Goal: Information Seeking & Learning: Learn about a topic

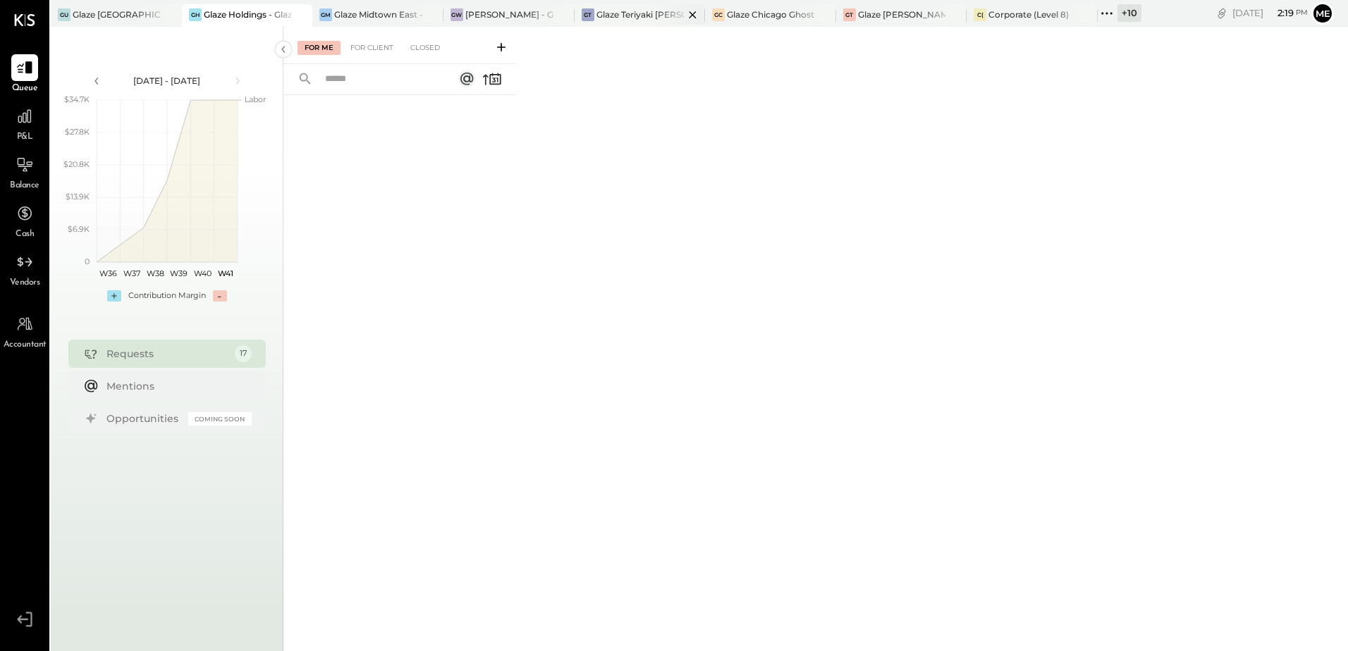
click at [668, 13] on div at bounding box center [680, 14] width 49 height 20
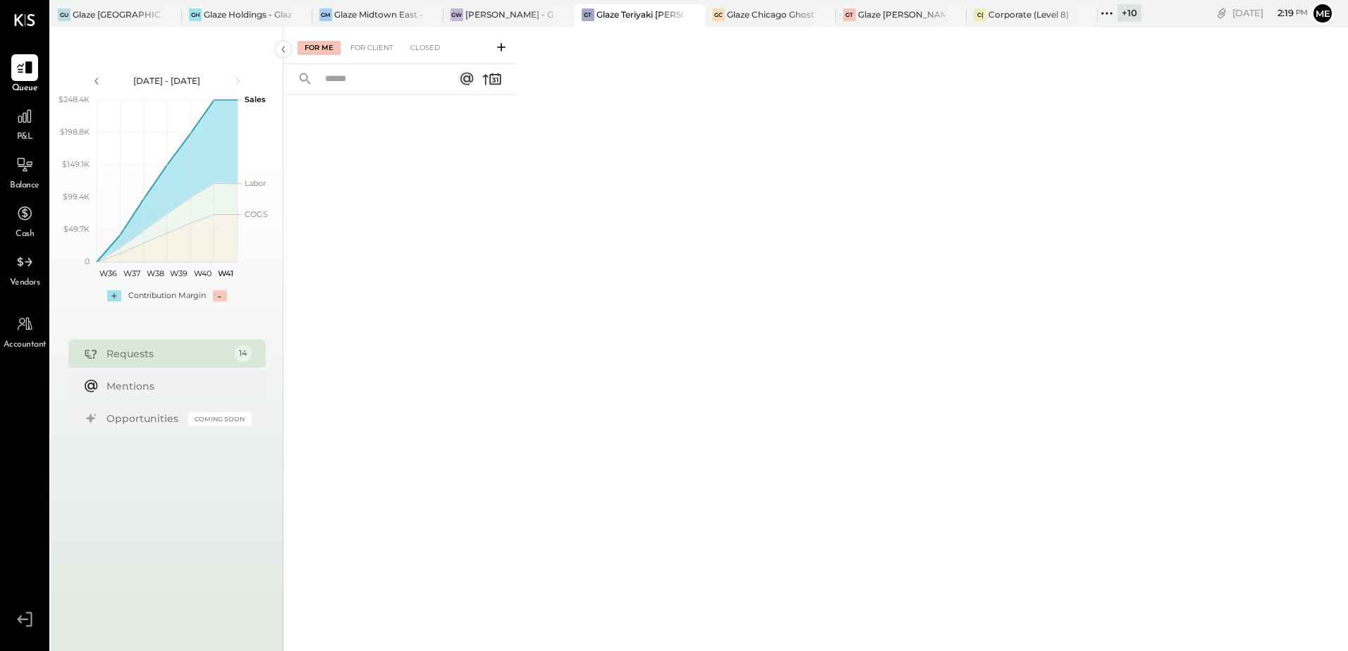
click at [38, 126] on div "P&L" at bounding box center [24, 123] width 41 height 41
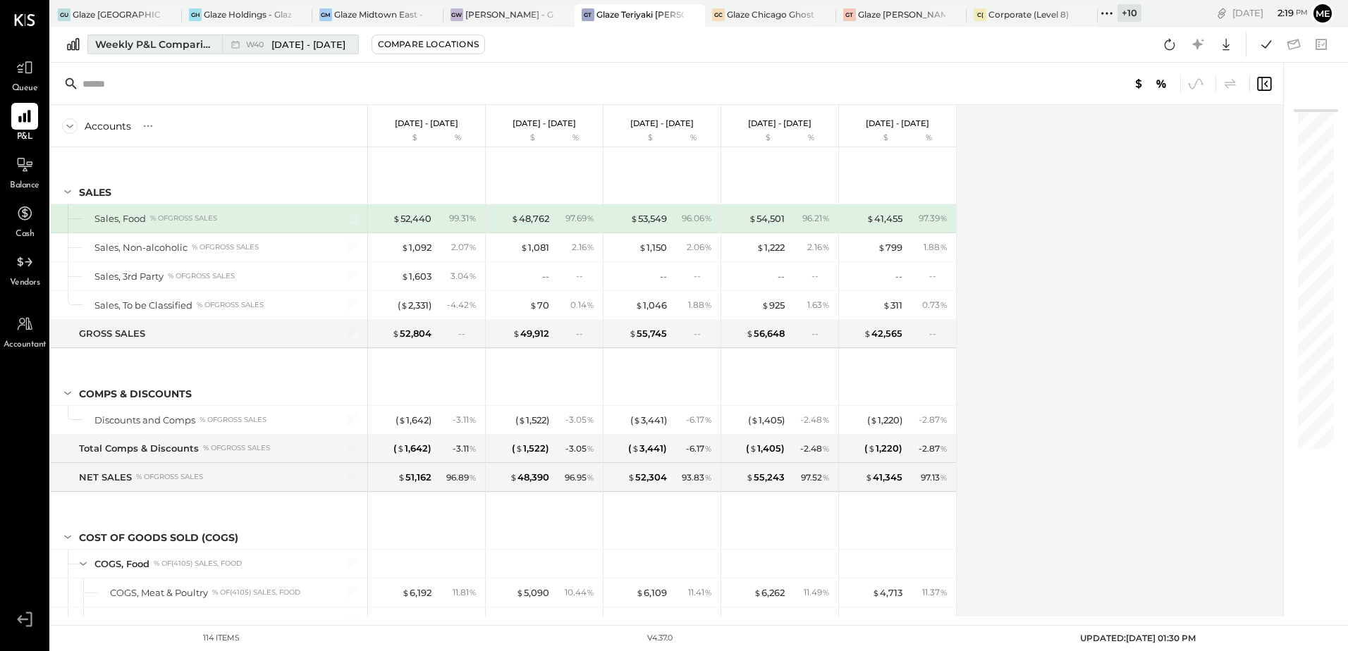
click at [217, 47] on button "Weekly P&L Comparison W40 [DATE] - [DATE]" at bounding box center [222, 45] width 271 height 20
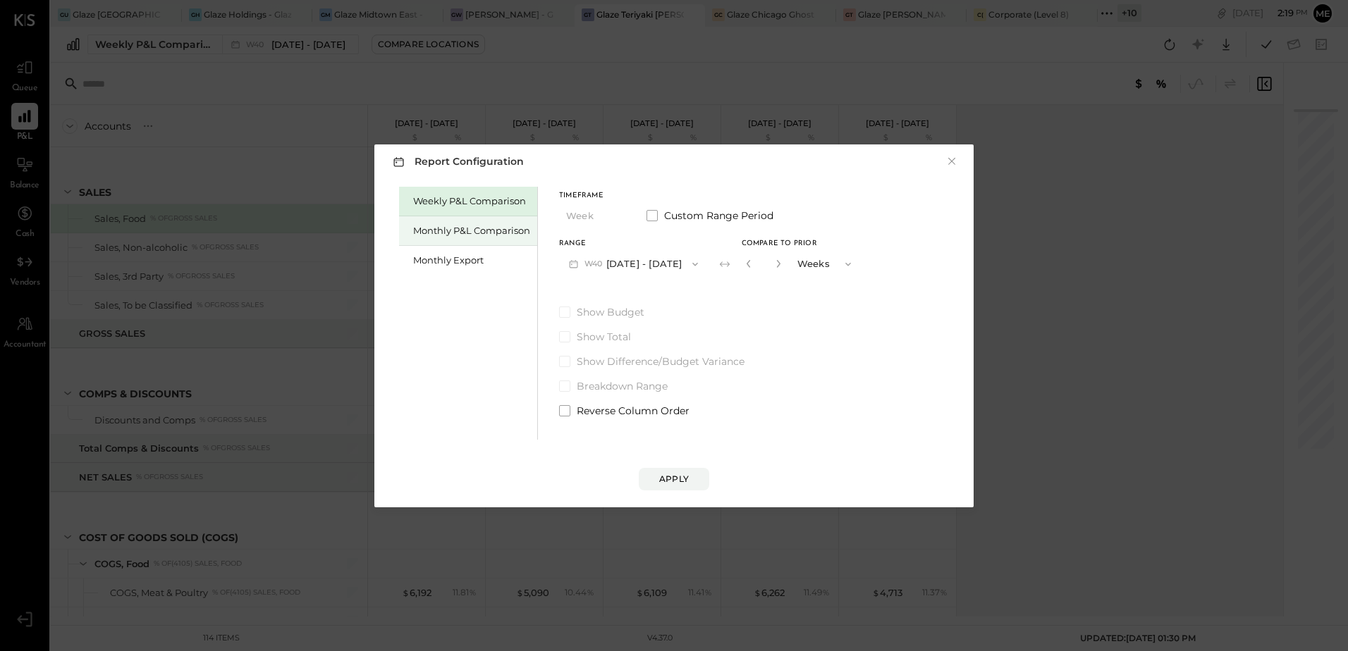
click at [453, 233] on div "Monthly P&L Comparison" at bounding box center [471, 230] width 117 height 13
click at [651, 252] on button "M10 [DATE] - [DATE]" at bounding box center [632, 264] width 147 height 26
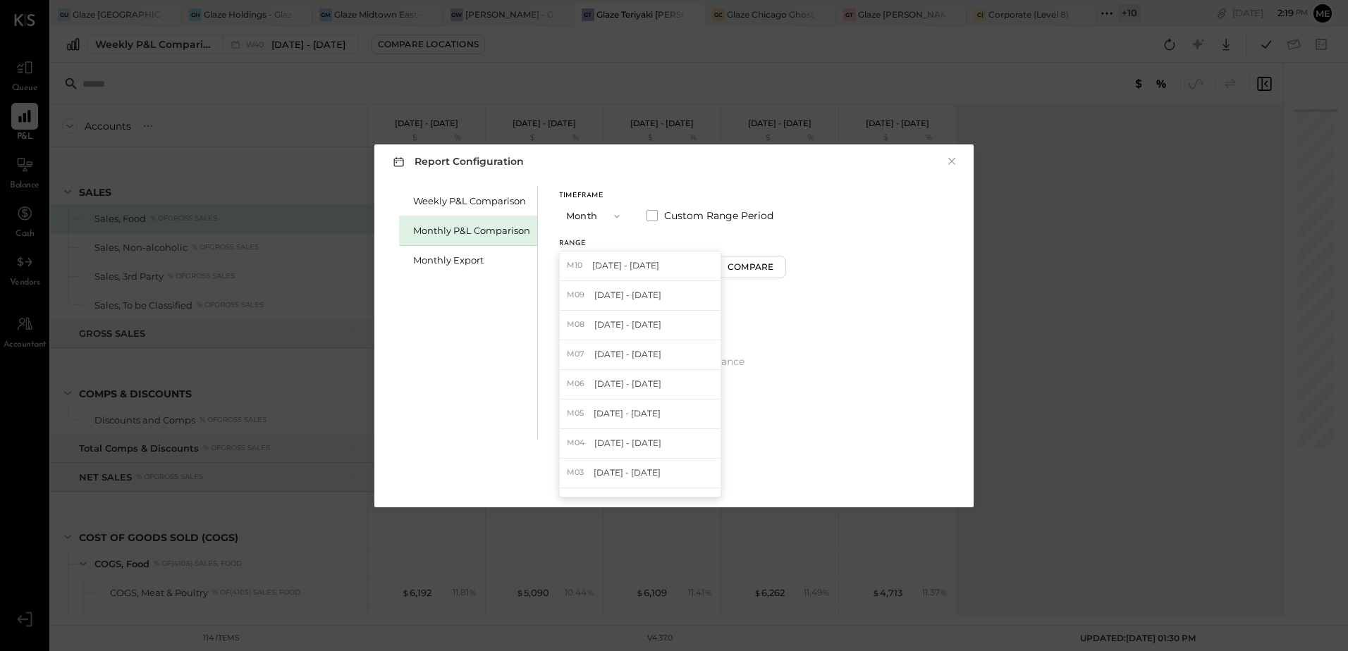
click at [911, 314] on div "Weekly P&L Comparison Monthly P&L Comparison Monthly Export Timeframe Month Cus…" at bounding box center [673, 311] width 571 height 257
click at [651, 215] on span at bounding box center [651, 215] width 11 height 11
click at [649, 216] on span at bounding box center [651, 215] width 11 height 11
click at [690, 264] on icon "button" at bounding box center [693, 264] width 6 height 4
click at [666, 299] on div "M09 [DATE] - [DATE]" at bounding box center [640, 296] width 161 height 30
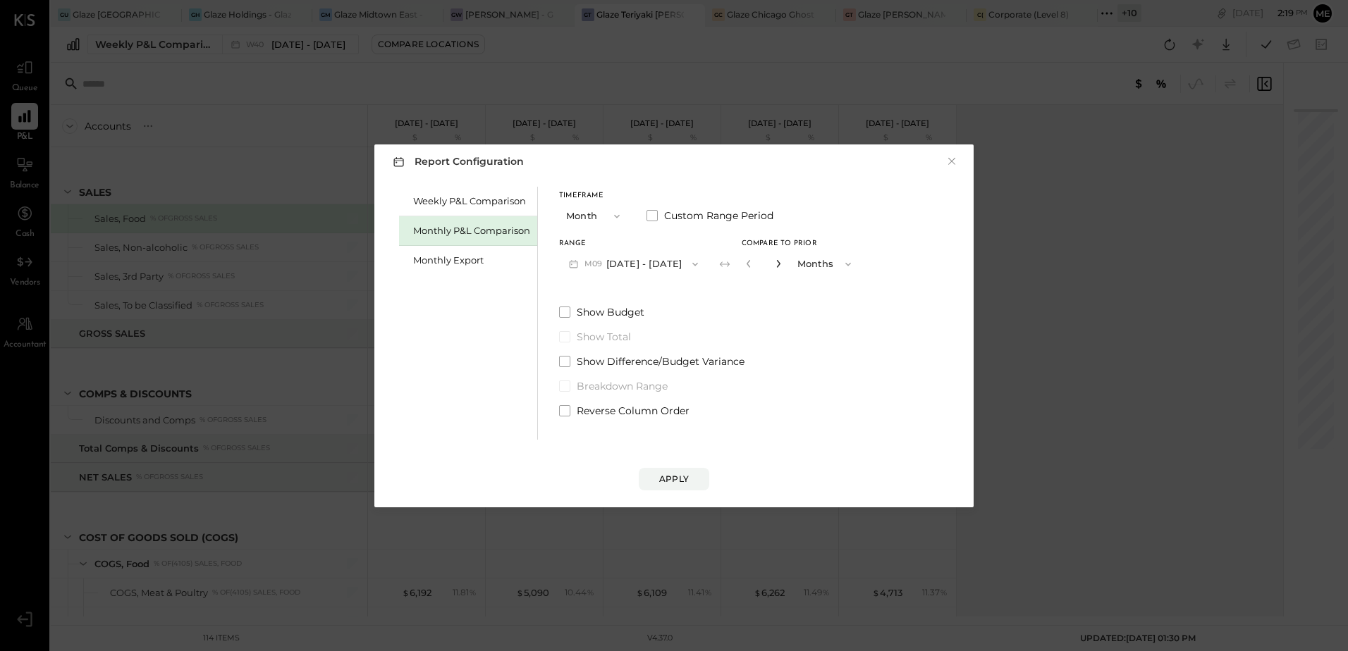
click at [774, 266] on icon "button" at bounding box center [778, 263] width 8 height 8
type input "*"
click at [680, 475] on div "Apply" at bounding box center [674, 479] width 30 height 12
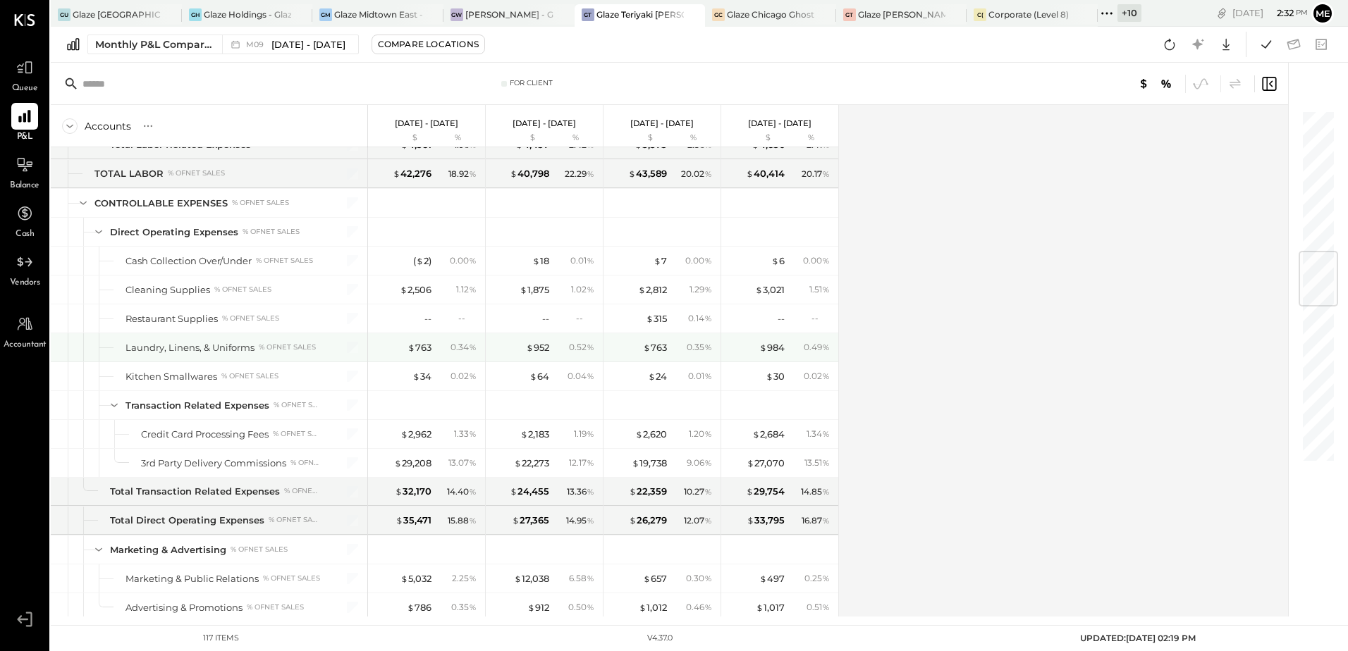
scroll to position [1339, 0]
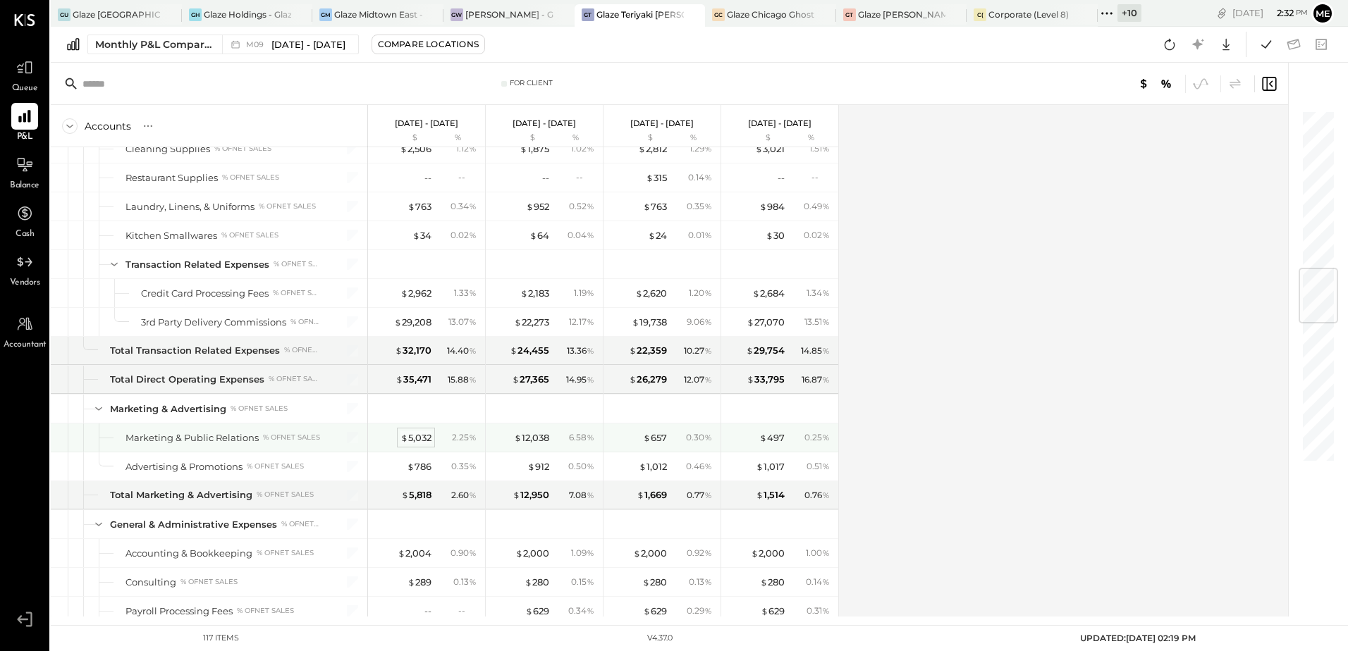
click at [409, 442] on div "$ 5,032" at bounding box center [415, 437] width 31 height 13
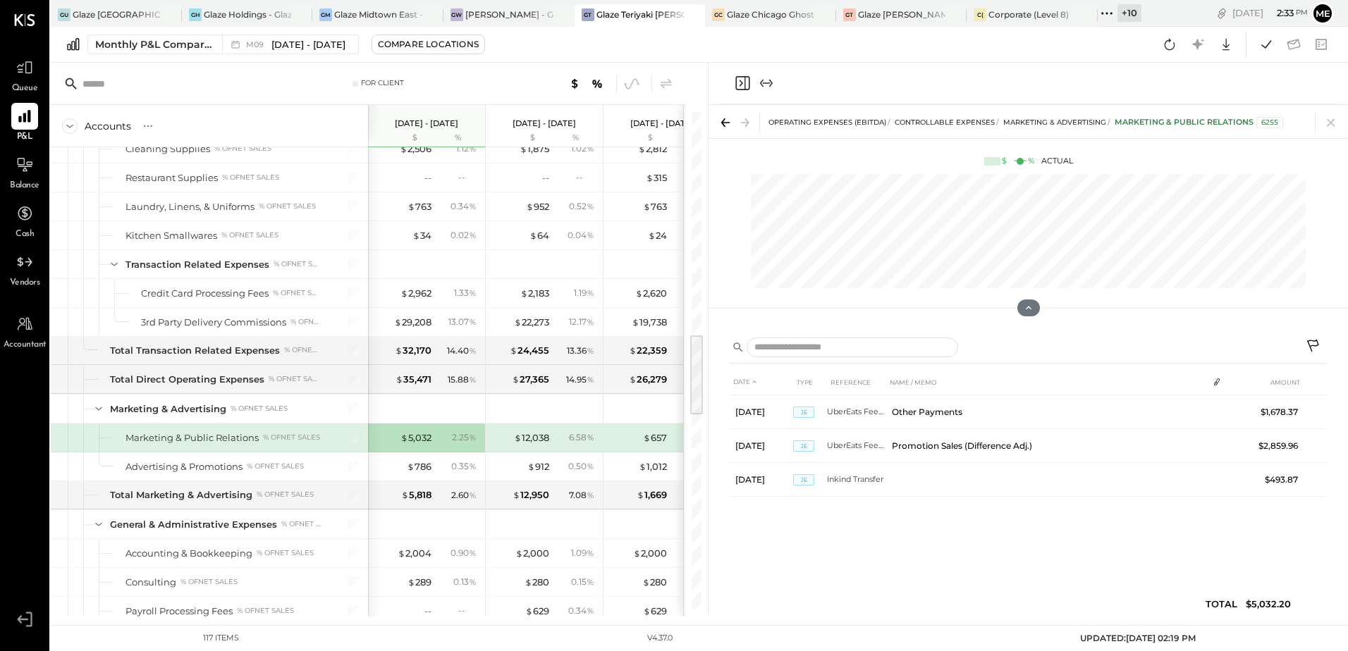
click at [1325, 123] on icon at bounding box center [1331, 123] width 20 height 20
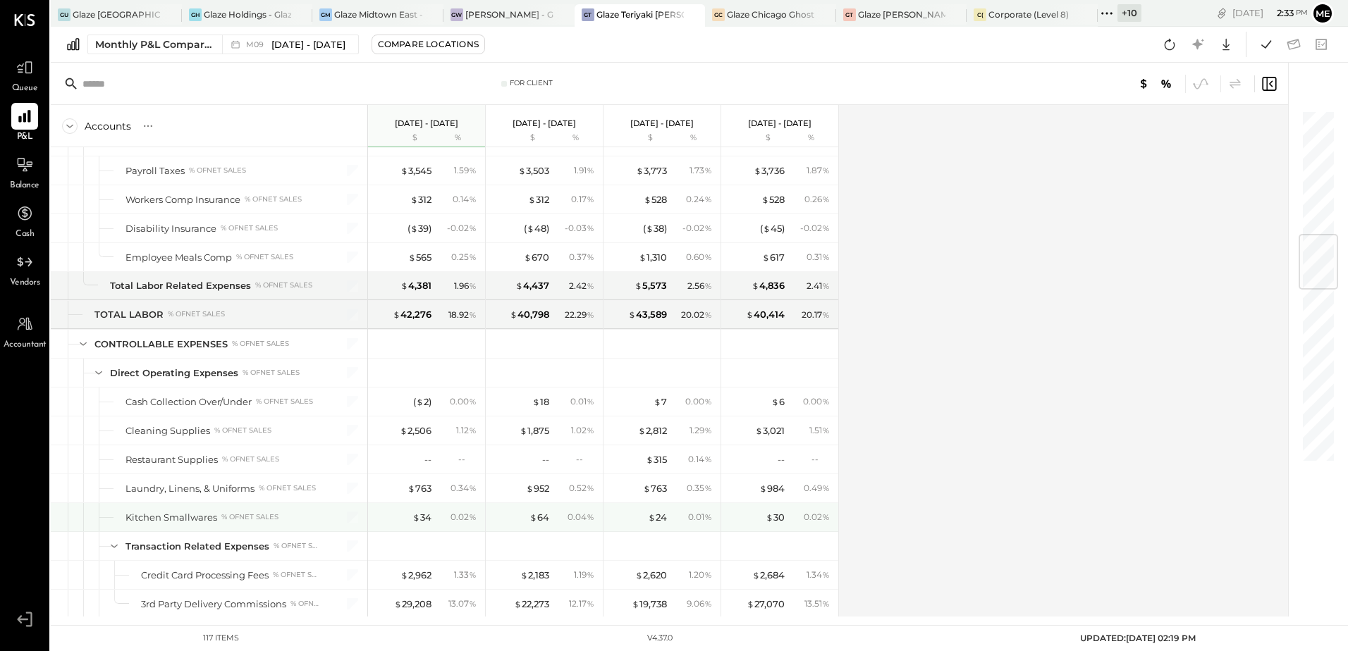
scroll to position [916, 0]
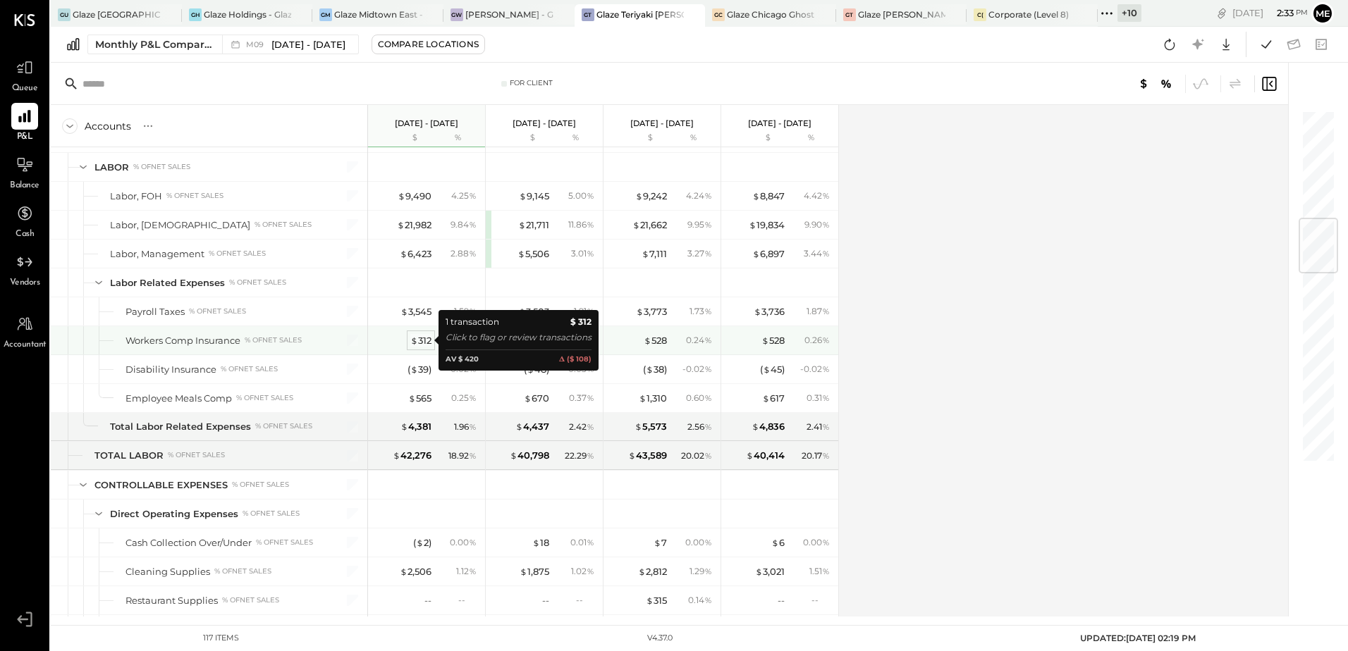
click at [424, 340] on div "$ 312" at bounding box center [420, 340] width 21 height 13
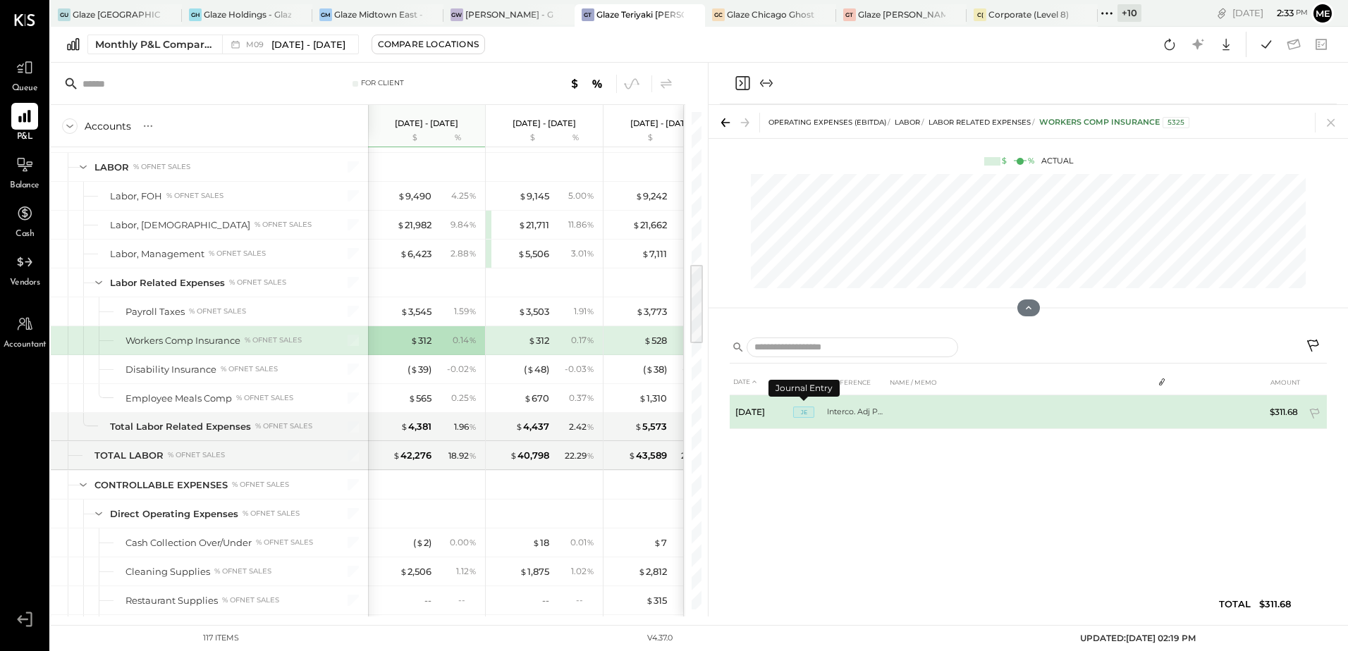
click at [799, 414] on span "JE" at bounding box center [803, 412] width 21 height 11
click at [853, 412] on td "Interco. Adj P9 Hold" at bounding box center [856, 412] width 59 height 34
click at [798, 415] on span "JE" at bounding box center [803, 412] width 21 height 11
click at [752, 414] on td "[DATE]" at bounding box center [761, 412] width 63 height 34
click at [1287, 410] on td "$311.68" at bounding box center [1276, 412] width 54 height 34
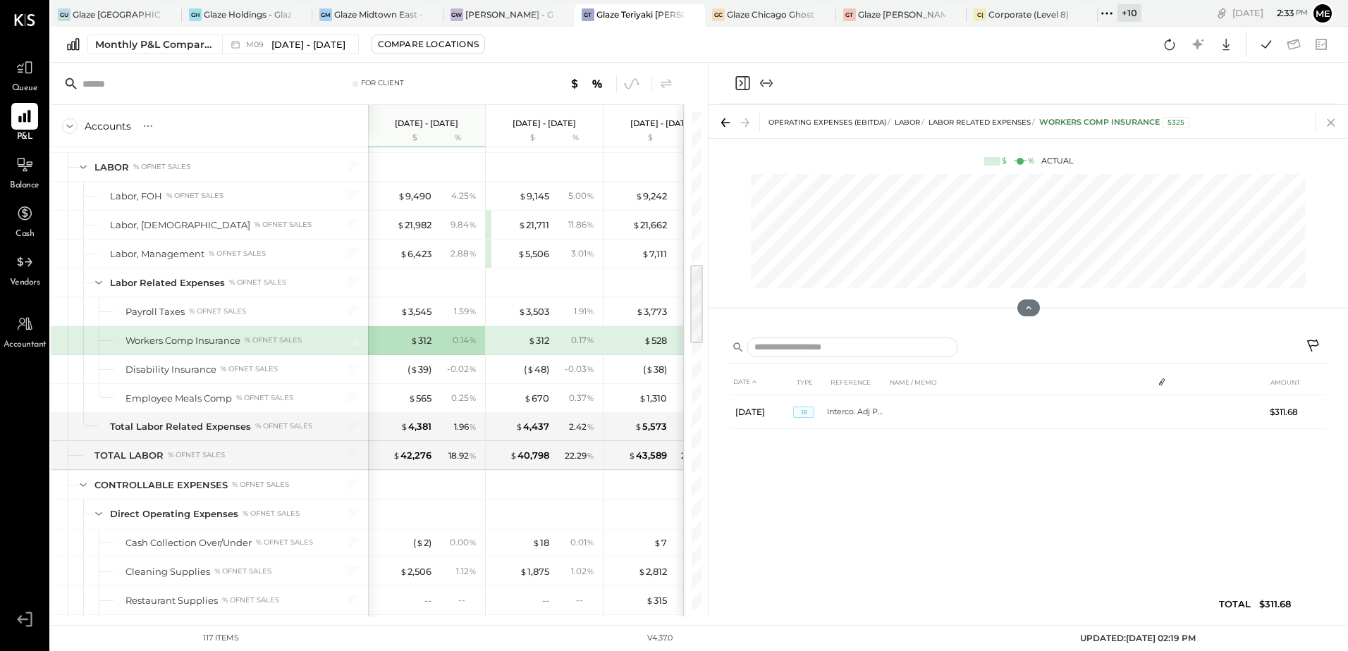
click at [1328, 121] on icon at bounding box center [1331, 123] width 20 height 20
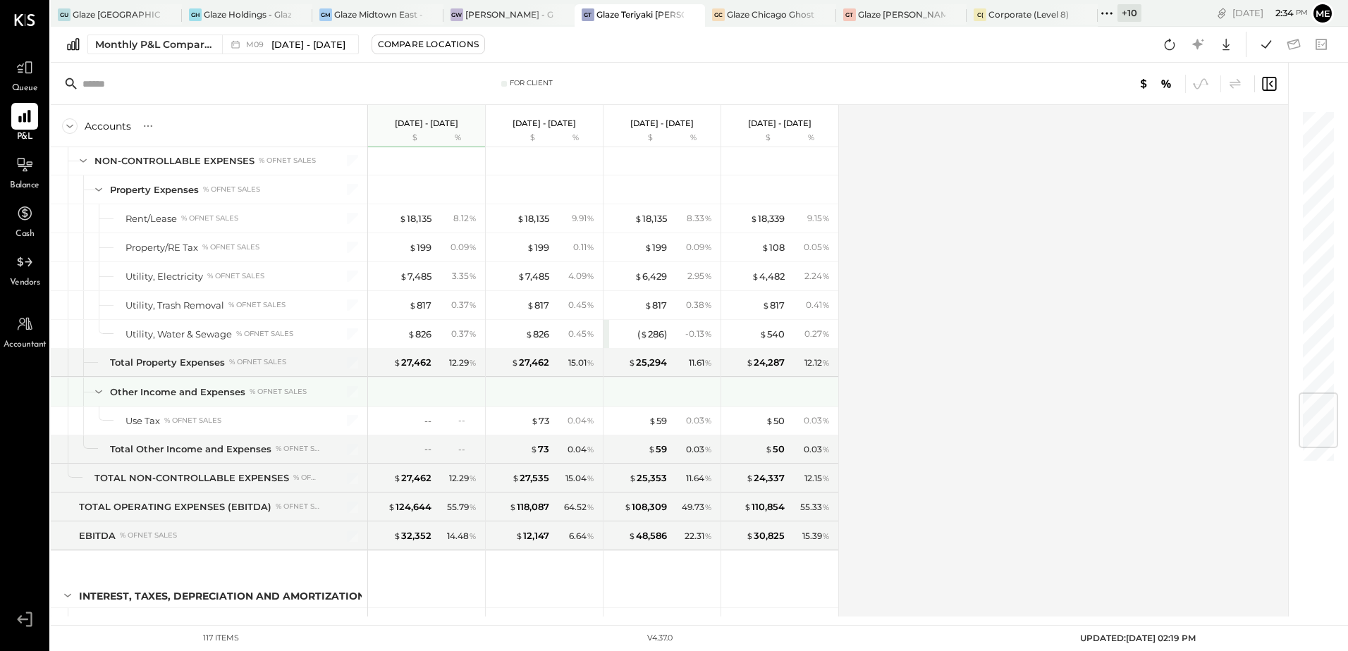
scroll to position [2185, 0]
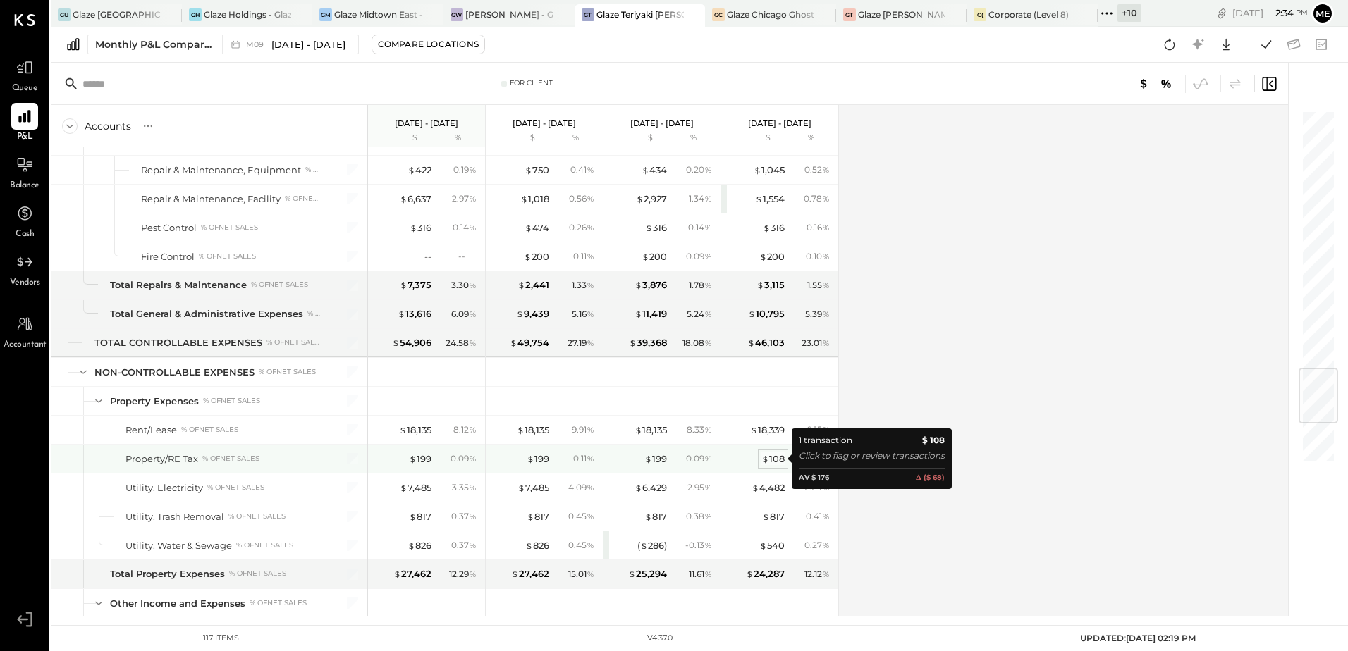
click at [774, 462] on div "$ 108" at bounding box center [772, 459] width 23 height 13
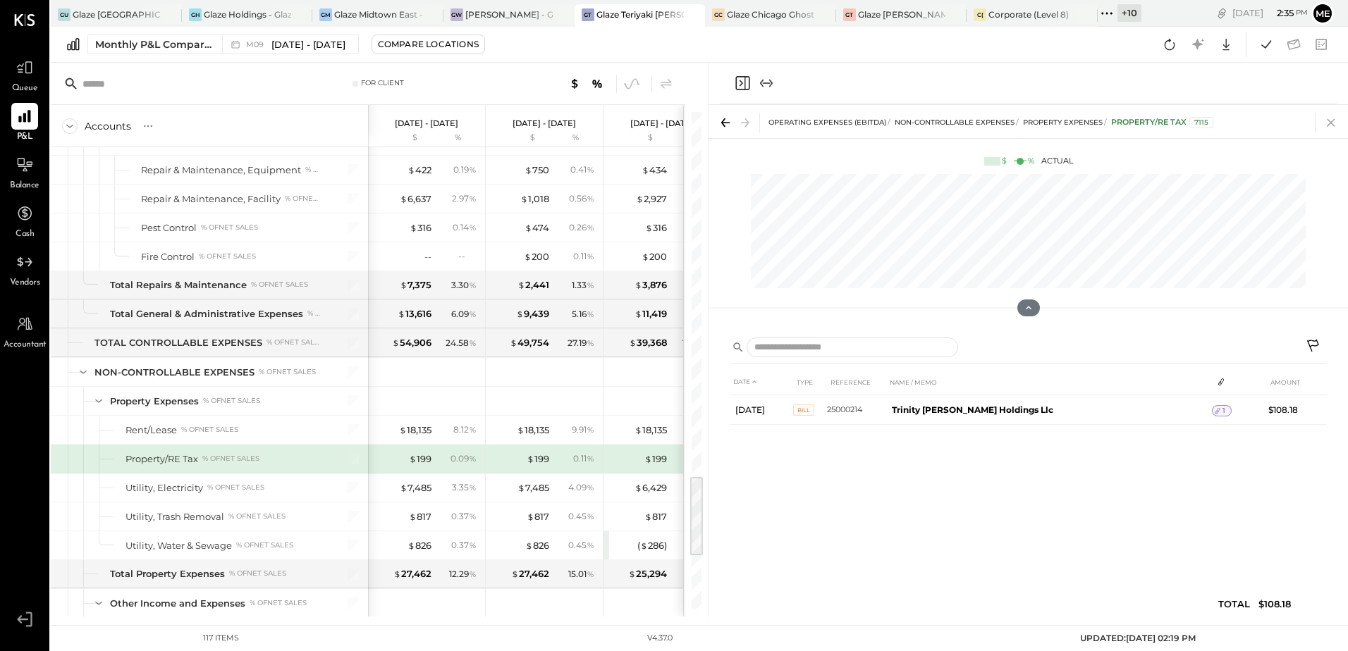
click at [1320, 117] on div at bounding box center [1328, 123] width 26 height 20
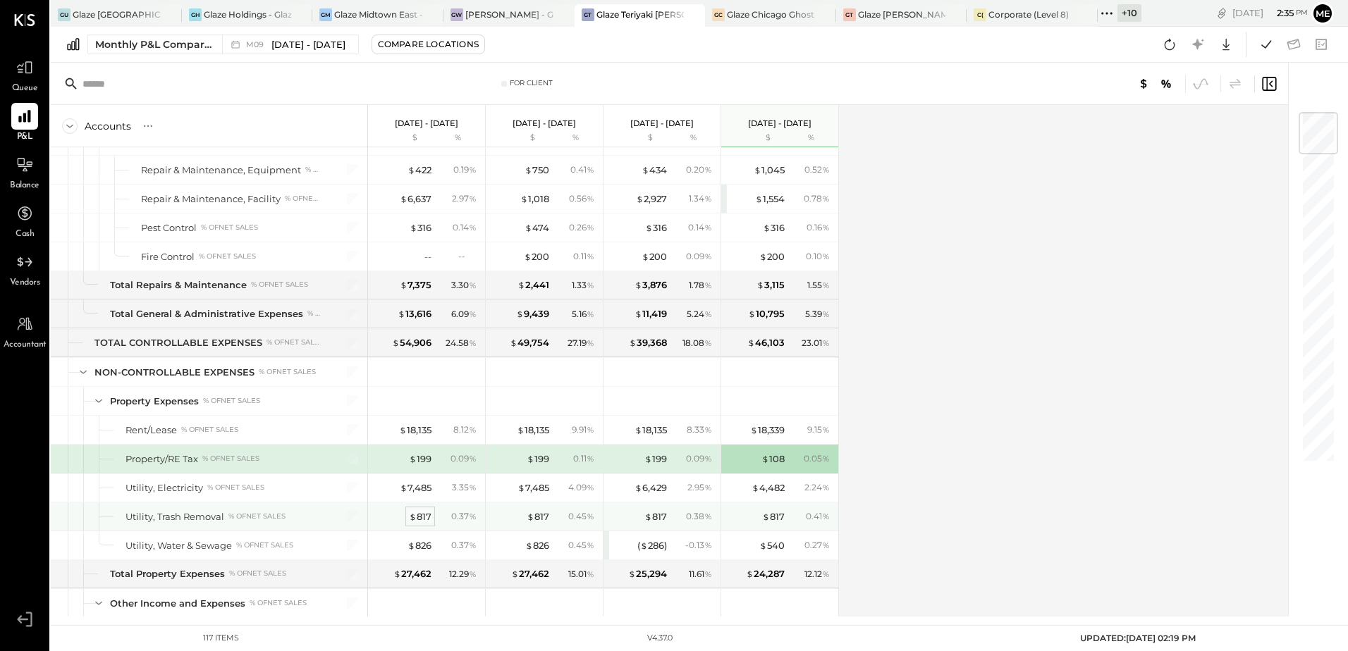
click at [423, 515] on div "$ 817" at bounding box center [420, 516] width 23 height 13
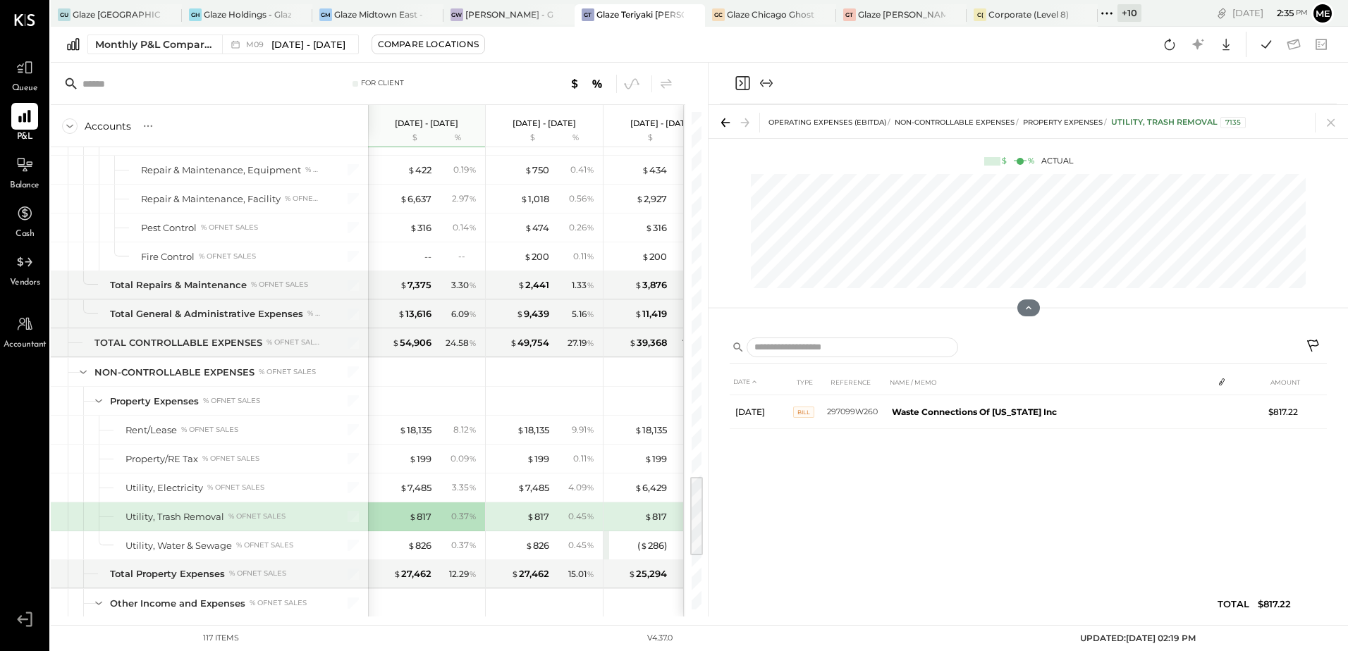
click at [724, 123] on icon at bounding box center [725, 123] width 20 height 20
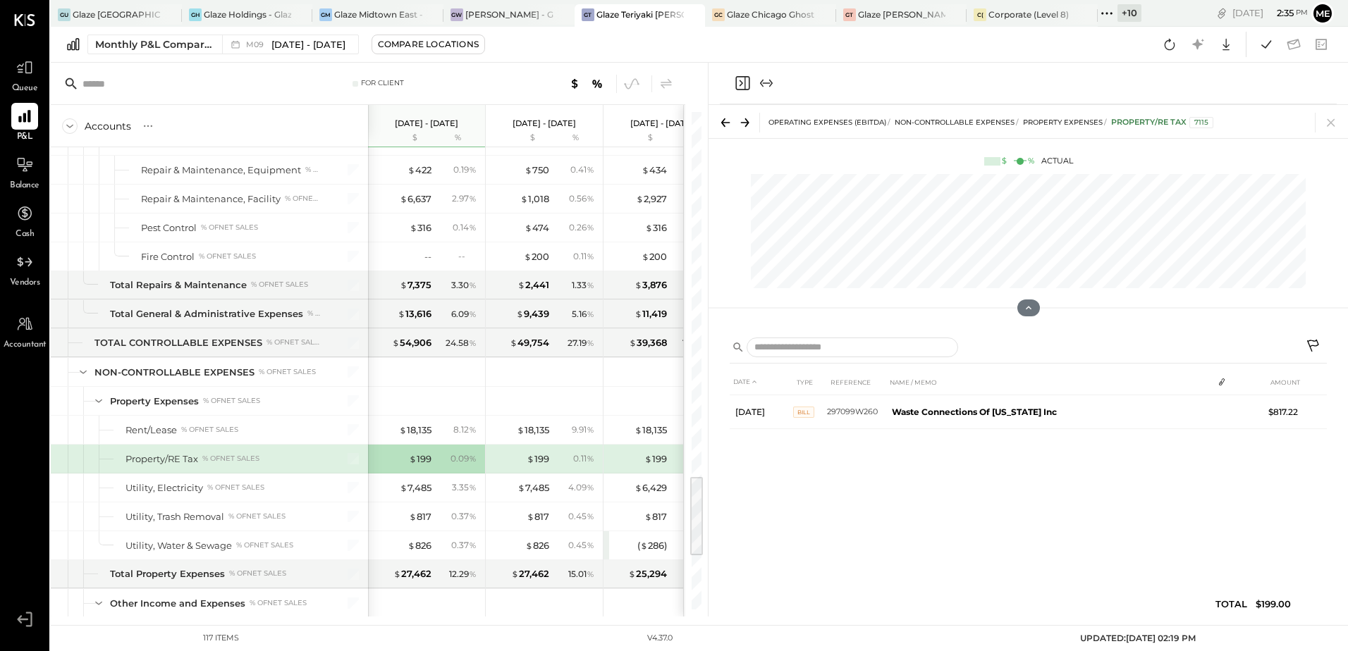
scroll to position [2248, 0]
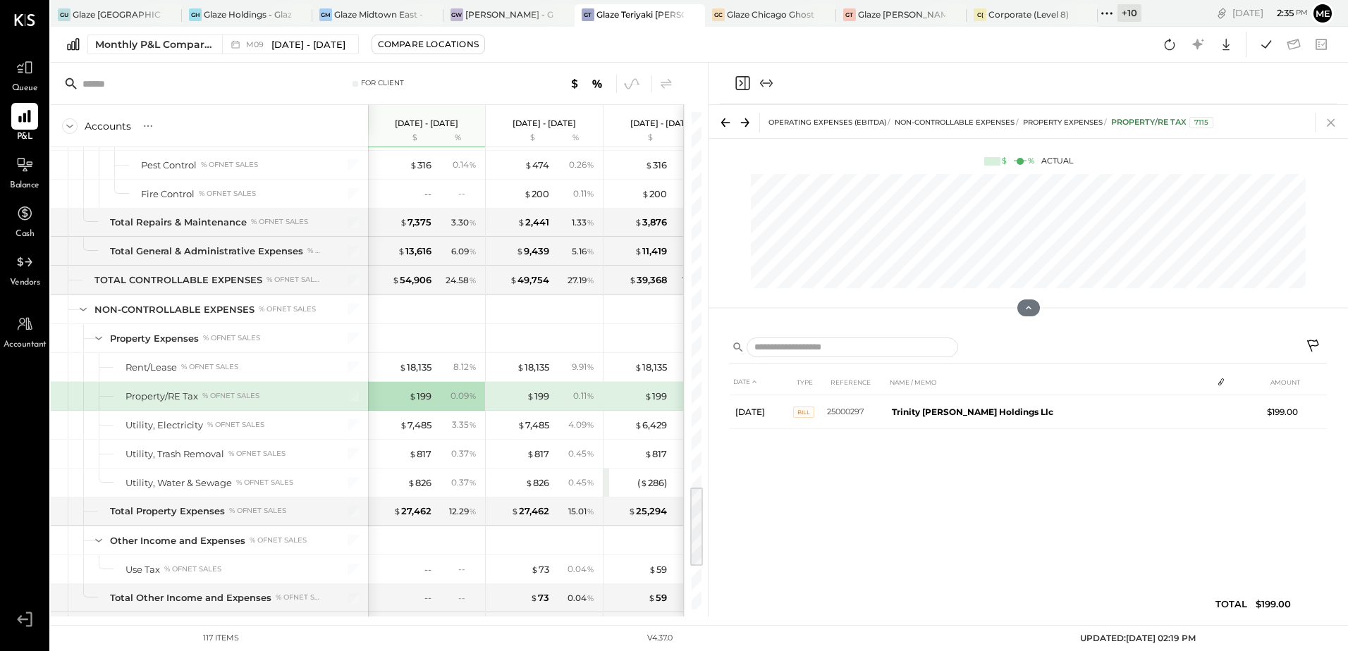
click at [1334, 125] on icon at bounding box center [1331, 123] width 20 height 20
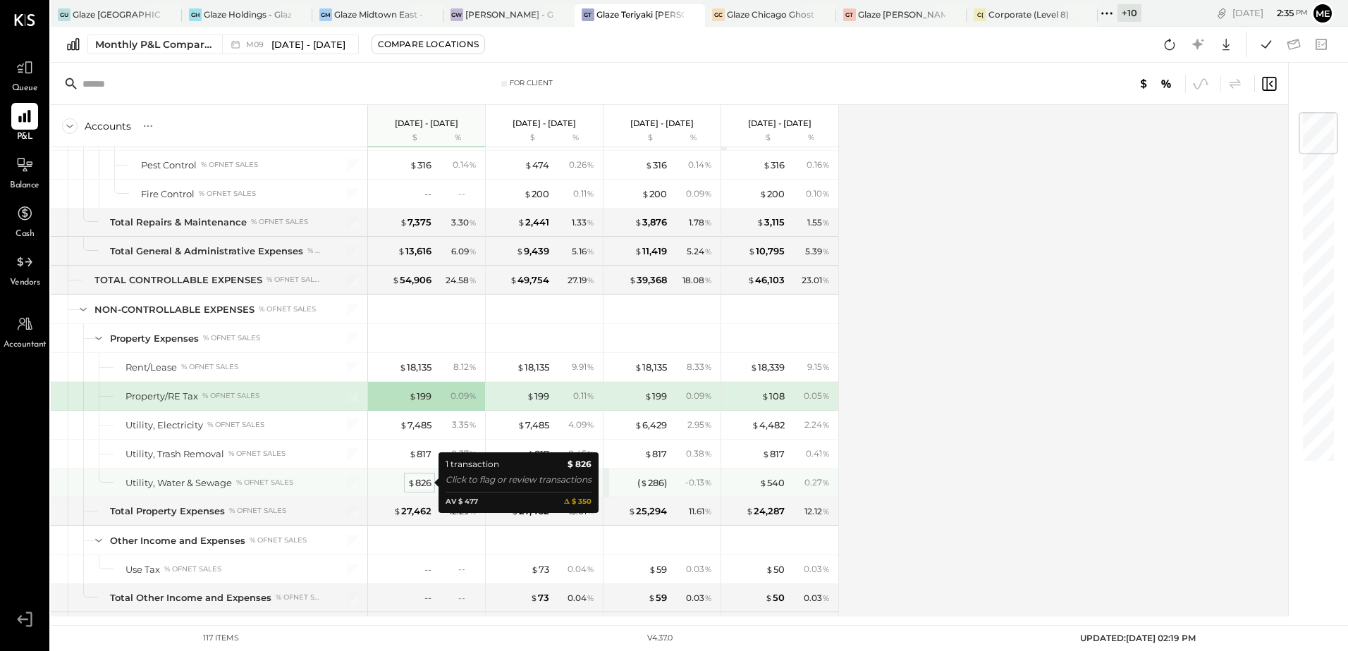
click at [415, 488] on div "$ 826" at bounding box center [419, 483] width 24 height 13
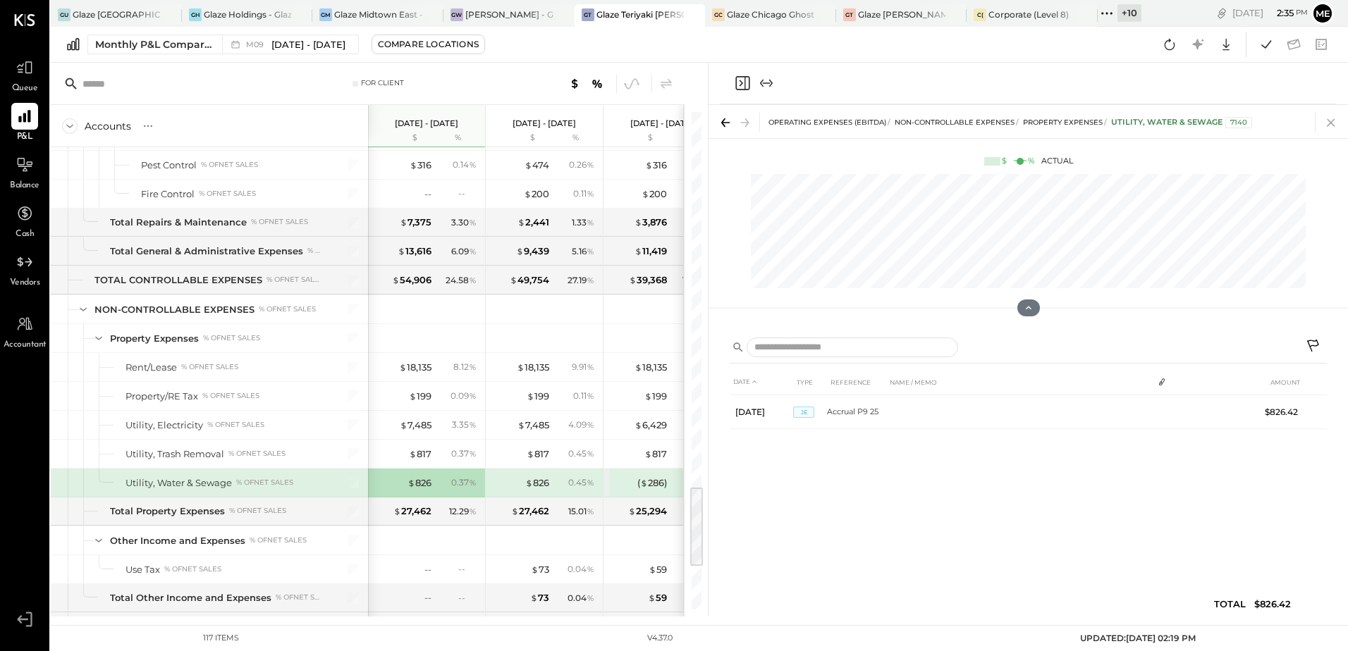
drag, startPoint x: 1330, startPoint y: 118, endPoint x: 981, endPoint y: 219, distance: 363.0
click at [1329, 119] on icon at bounding box center [1331, 123] width 20 height 20
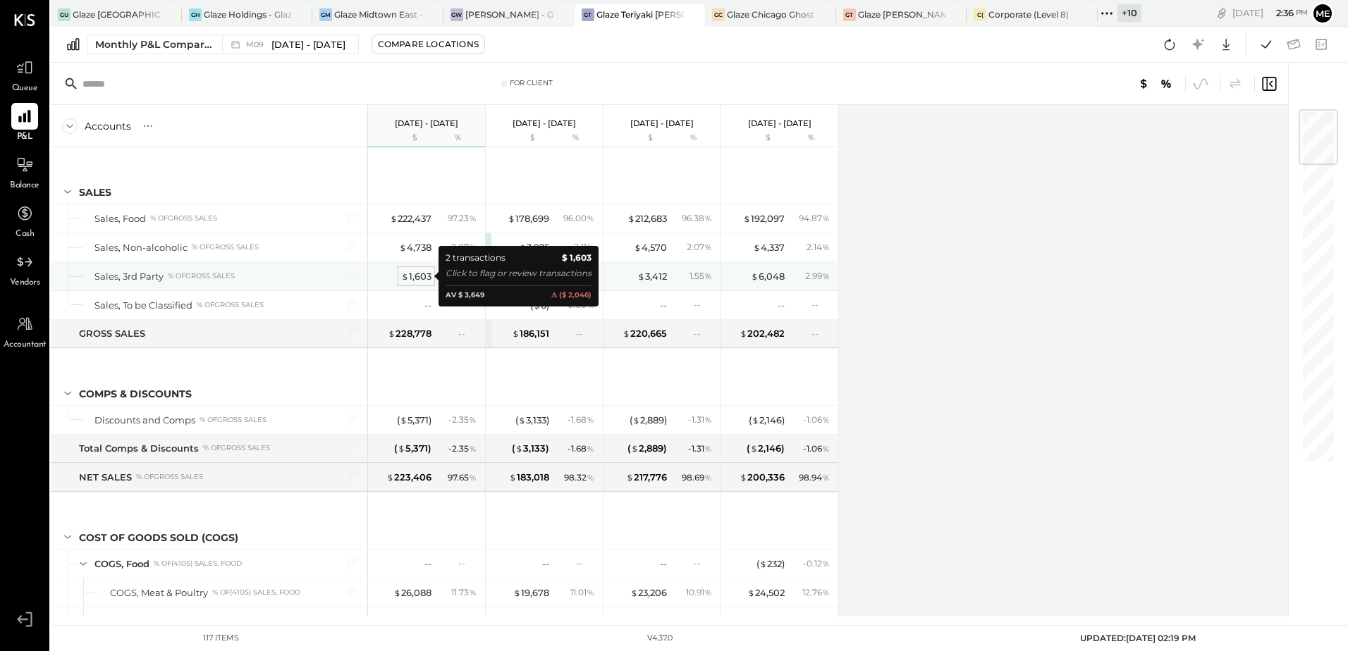
click at [422, 276] on div "$ 1,603" at bounding box center [416, 276] width 30 height 13
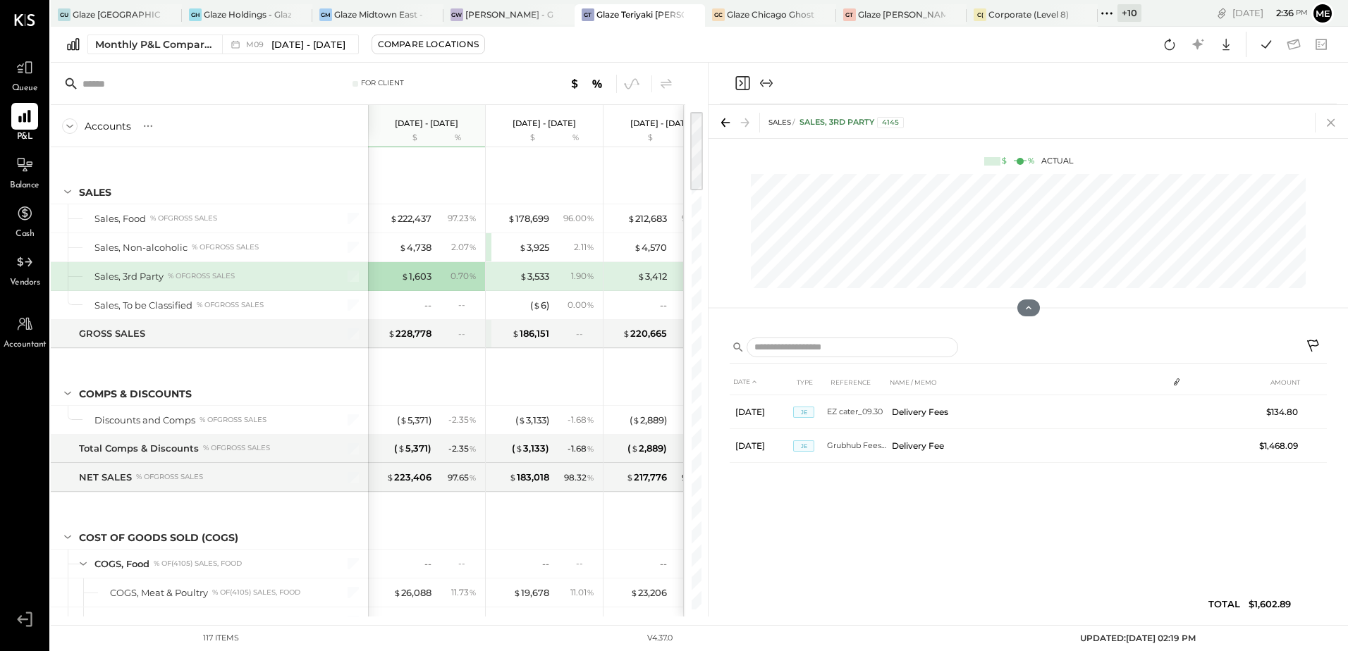
click at [1332, 122] on icon at bounding box center [1331, 123] width 8 height 8
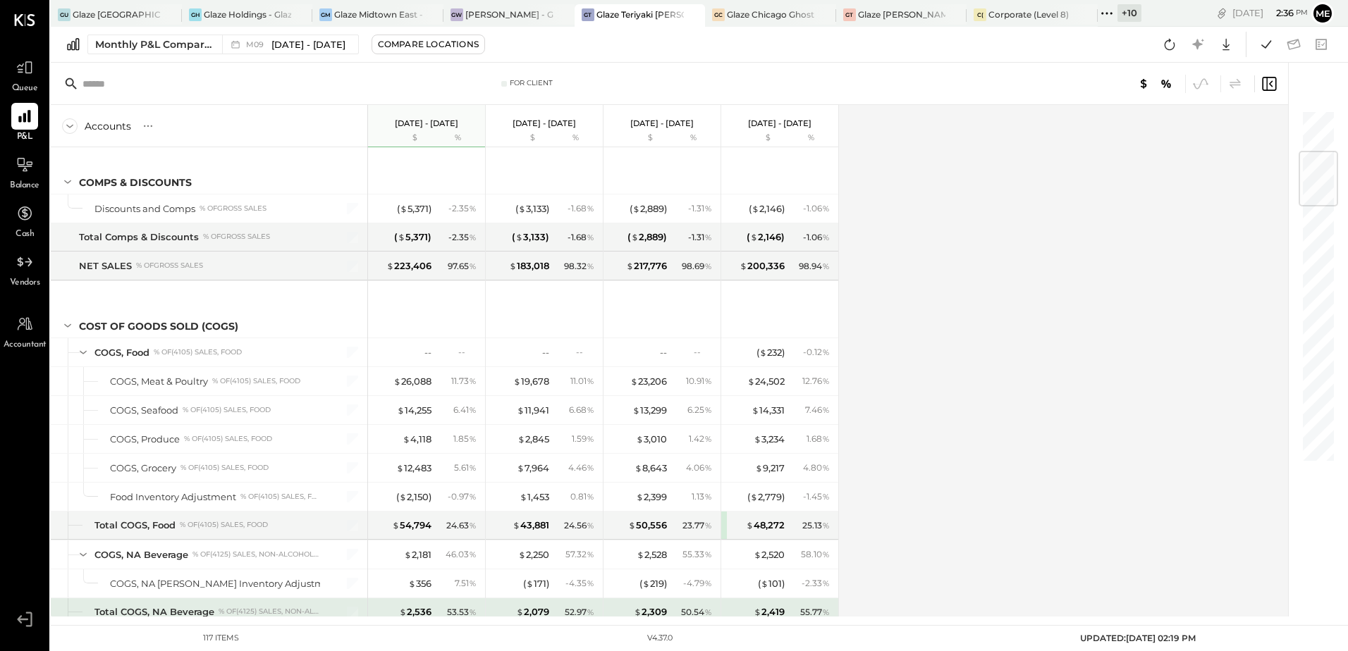
scroll to position [352, 0]
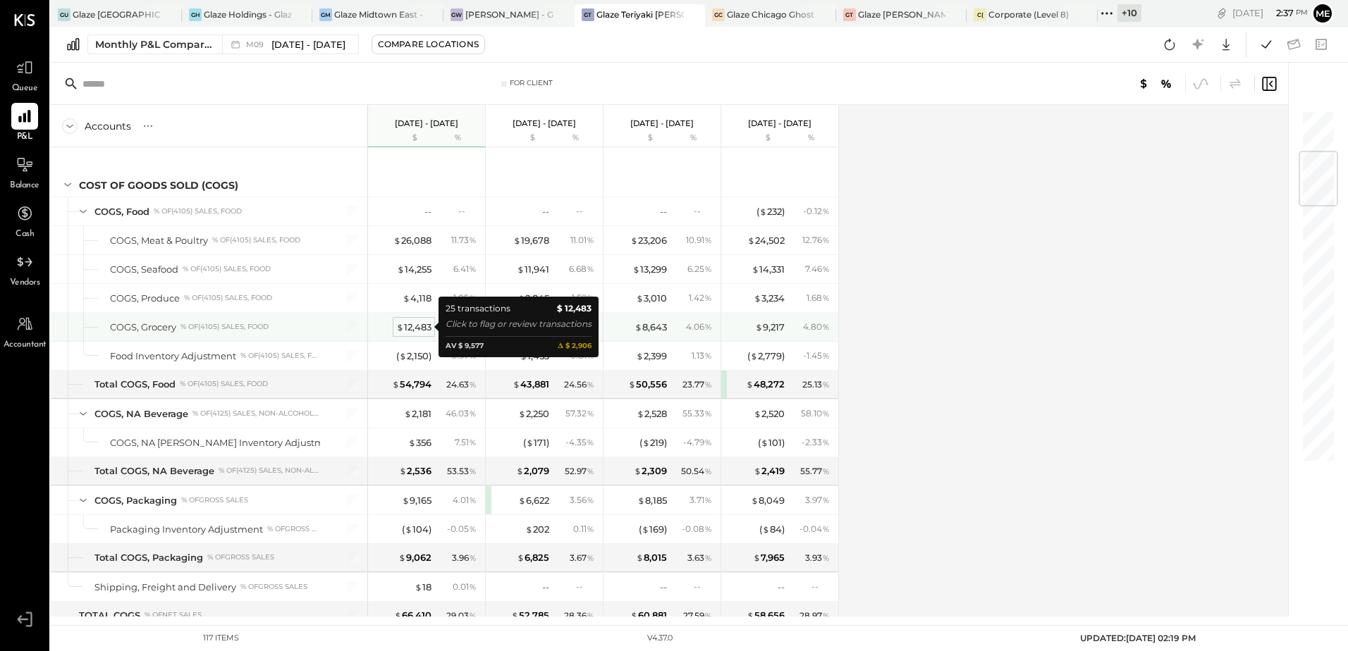
click at [413, 331] on div "$ 12,483" at bounding box center [413, 327] width 35 height 13
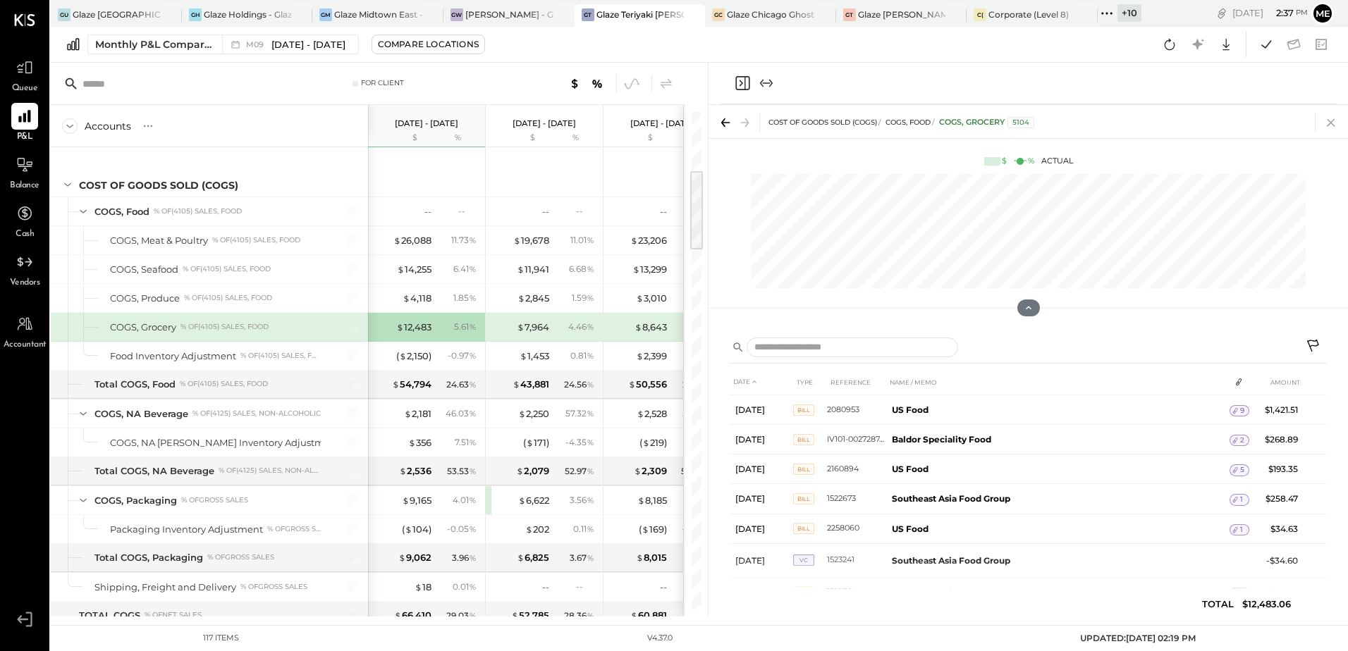
click at [1334, 127] on icon at bounding box center [1331, 123] width 20 height 20
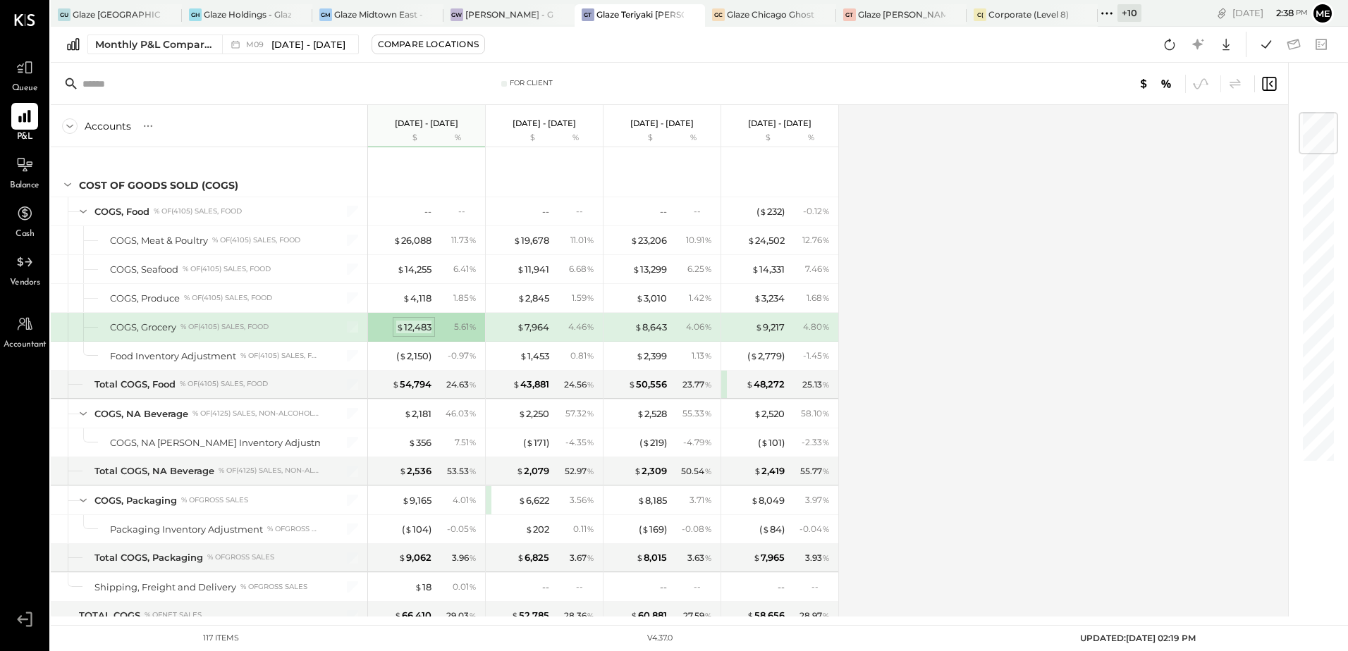
click at [410, 330] on div "$ 12,483" at bounding box center [413, 327] width 35 height 13
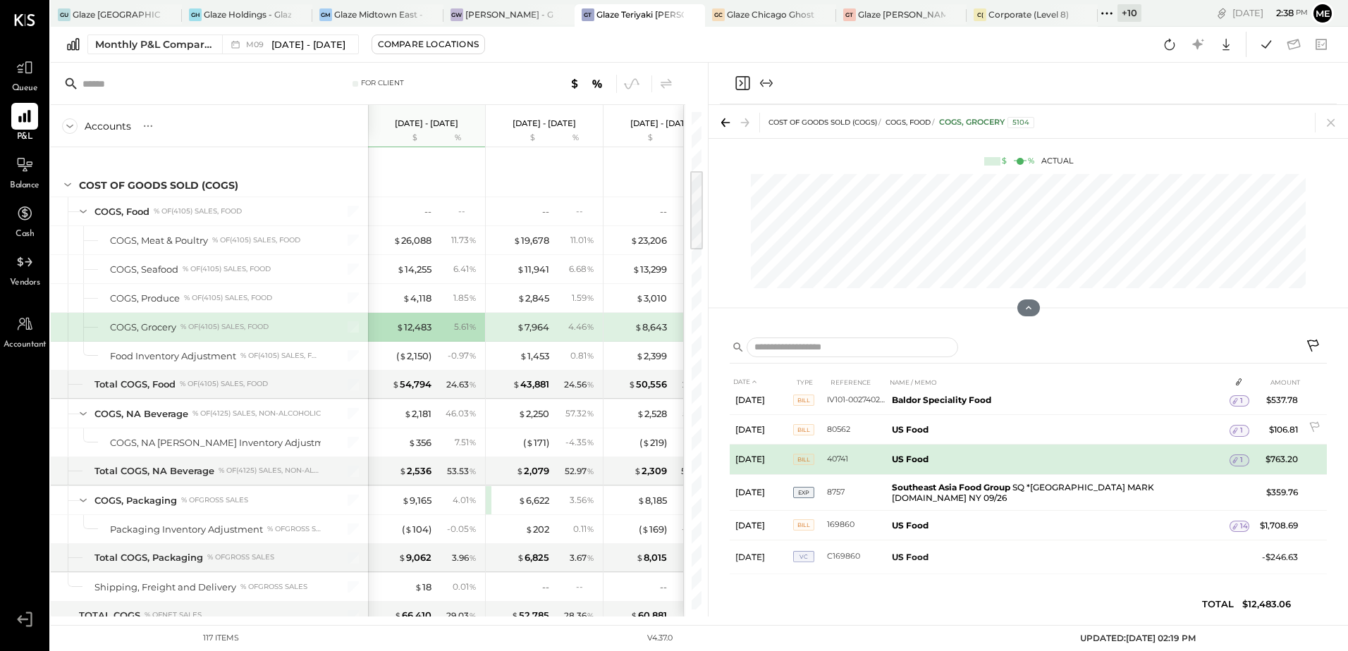
scroll to position [596, 0]
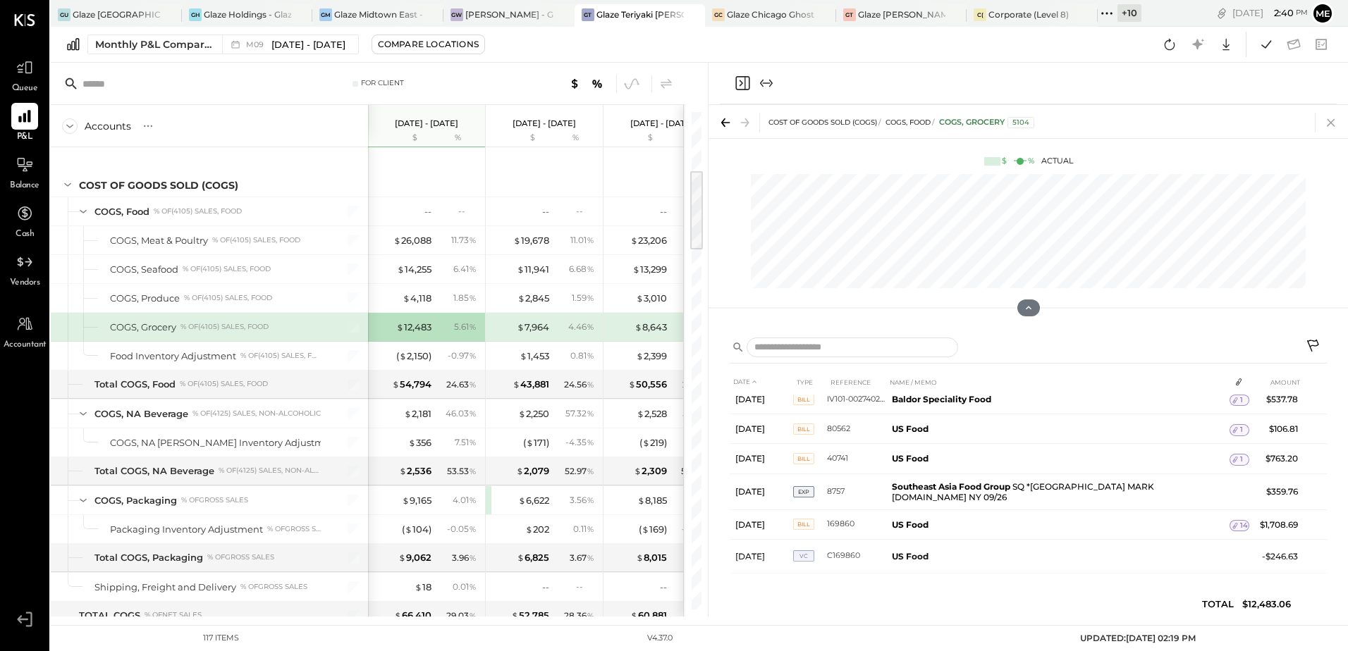
click at [1326, 119] on icon at bounding box center [1331, 123] width 20 height 20
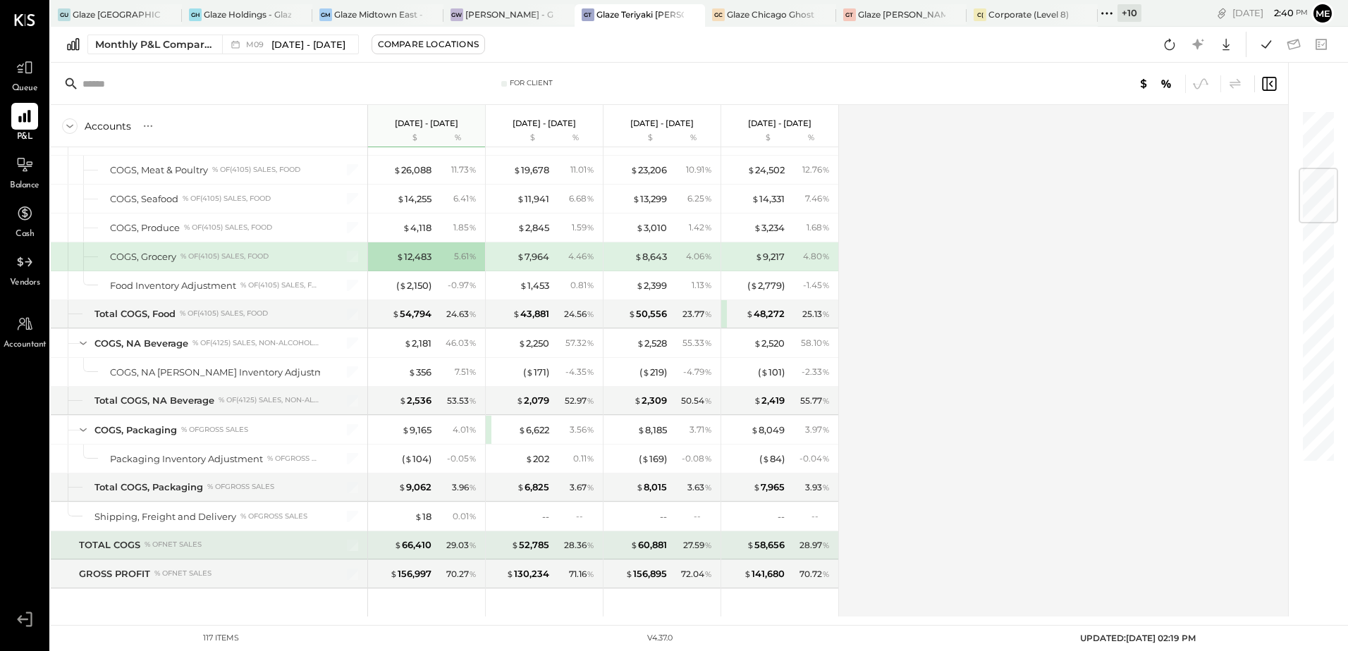
scroll to position [493, 0]
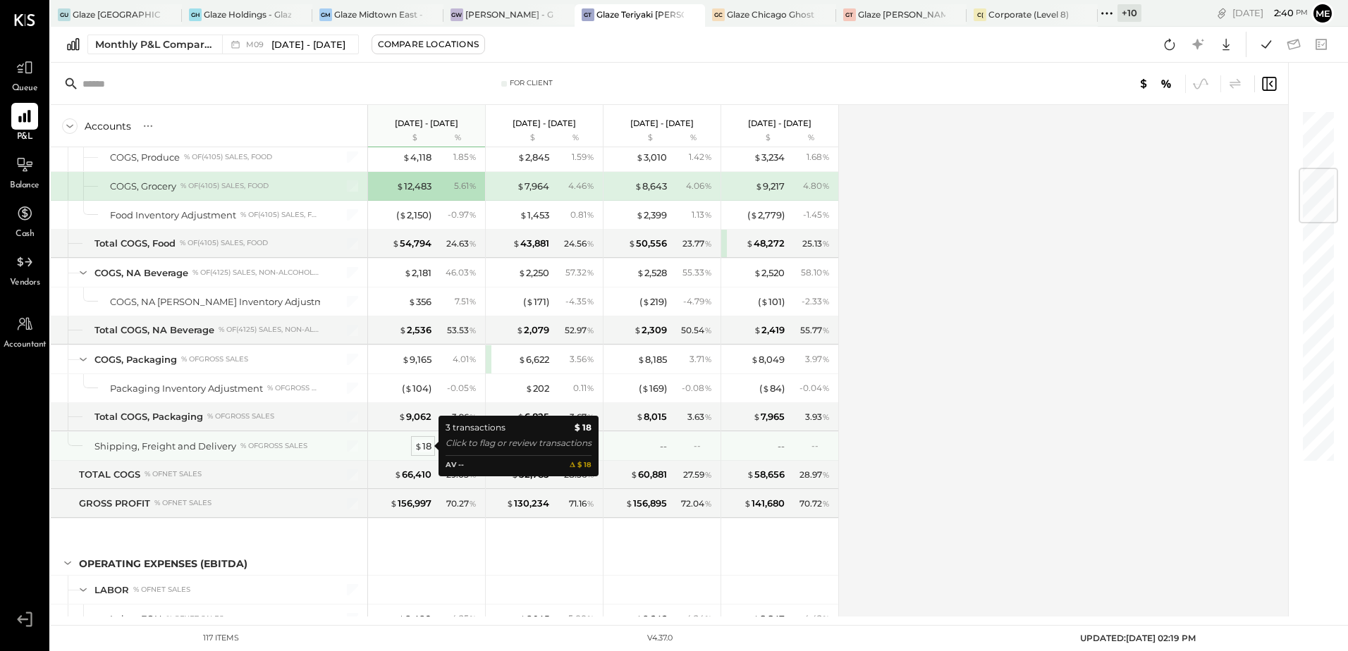
click at [430, 445] on div "$ 18" at bounding box center [422, 446] width 17 height 13
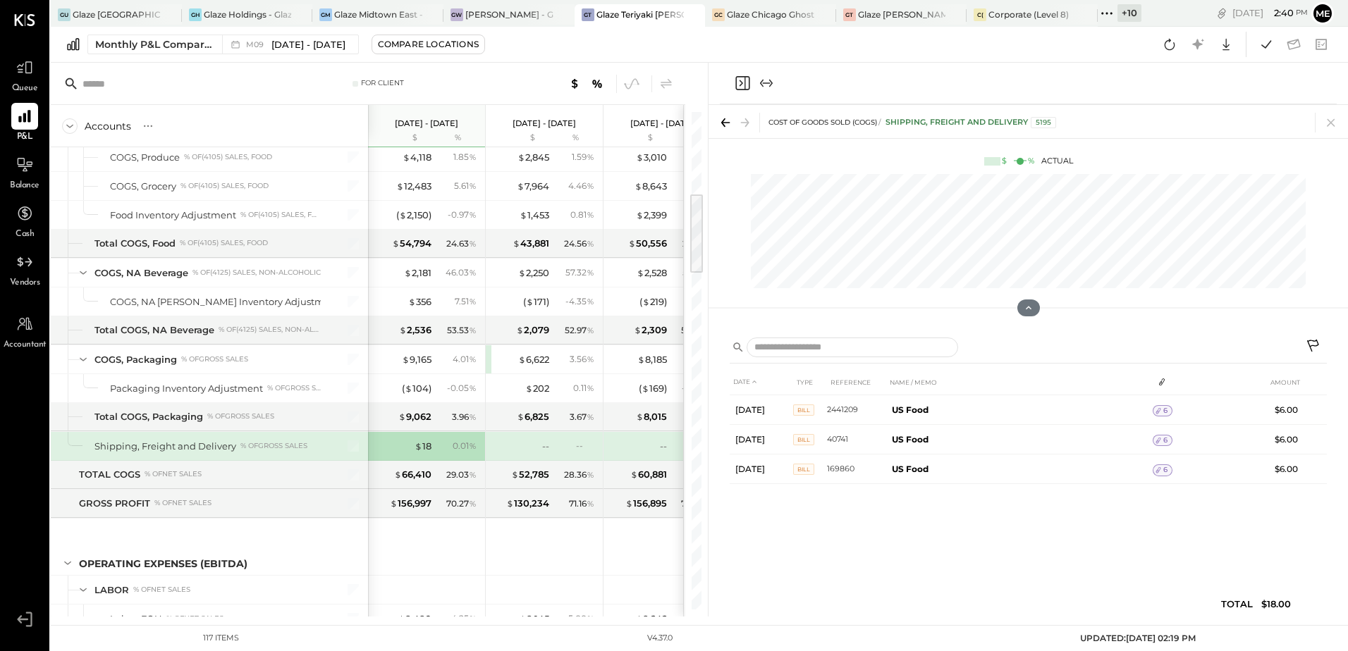
click at [728, 128] on icon at bounding box center [725, 123] width 20 height 20
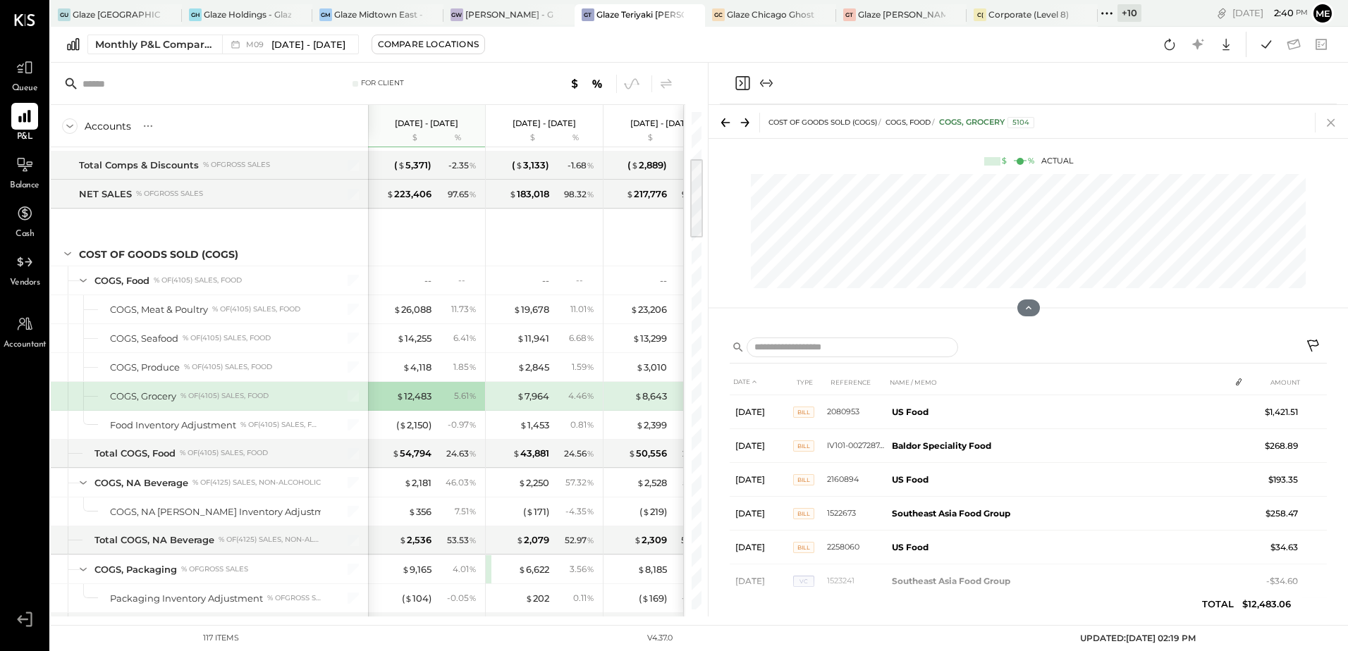
click at [1329, 113] on icon at bounding box center [1331, 123] width 20 height 20
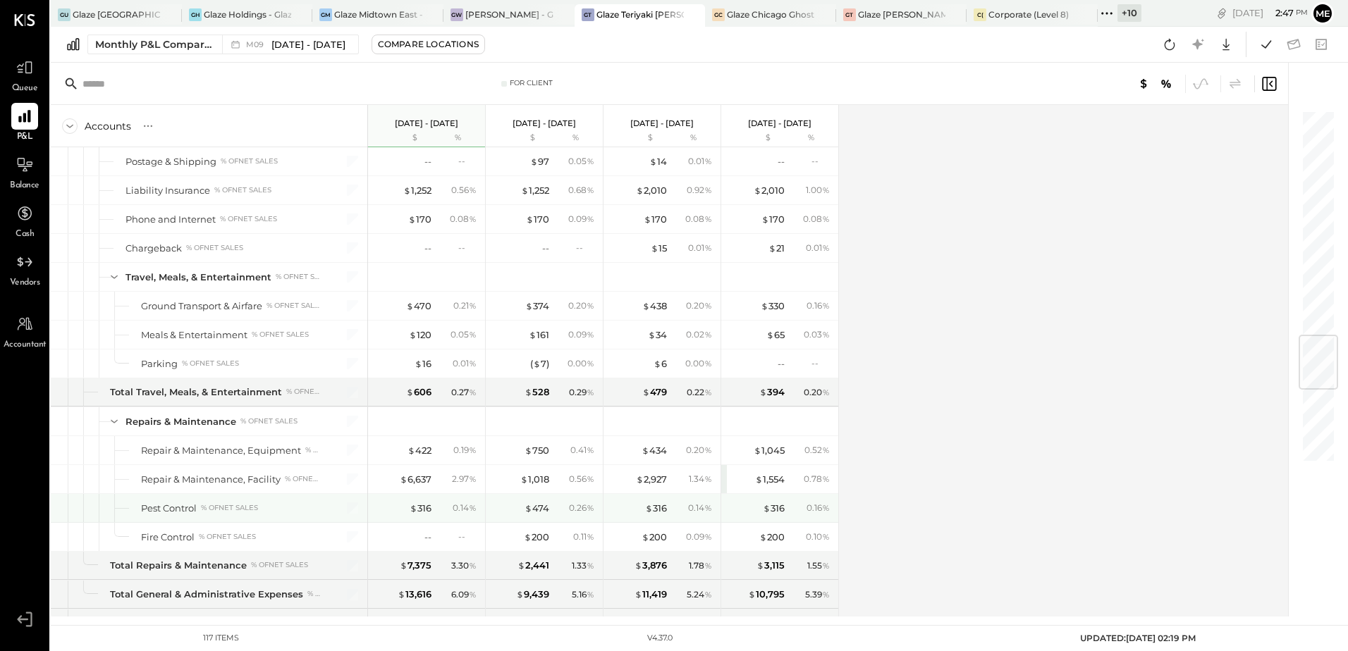
scroll to position [1975, 0]
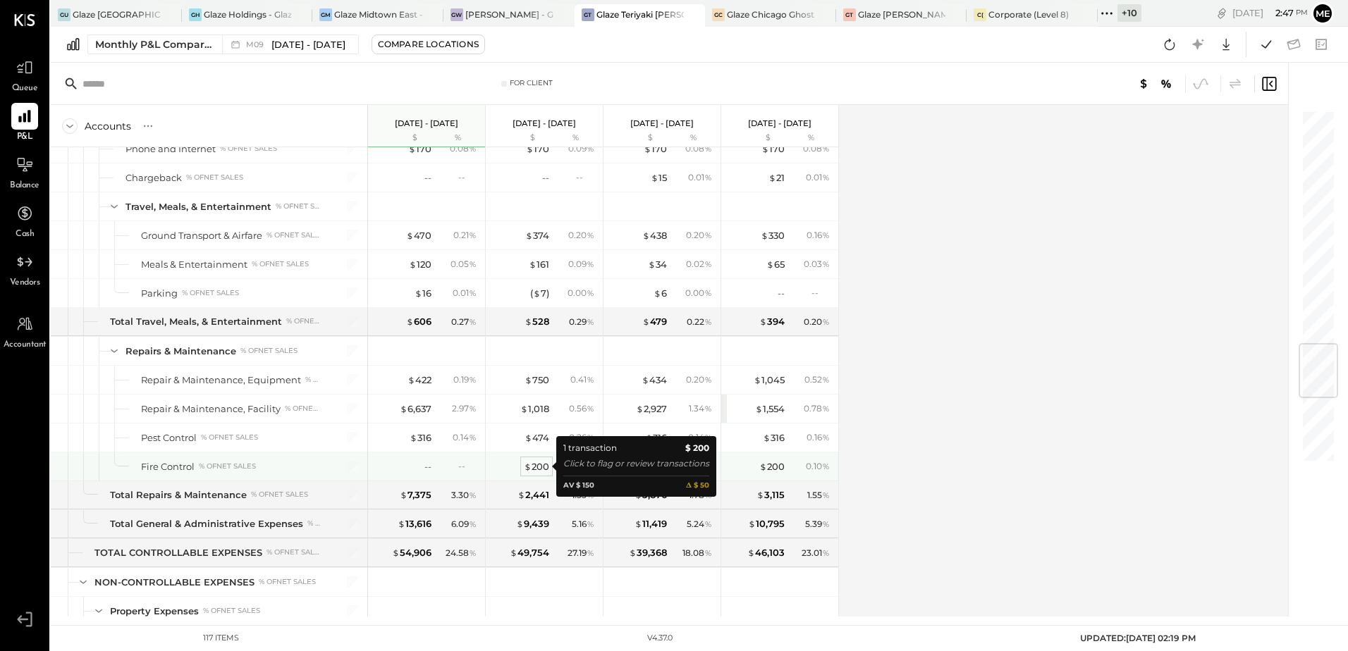
click at [532, 469] on div "$ 200" at bounding box center [536, 466] width 25 height 13
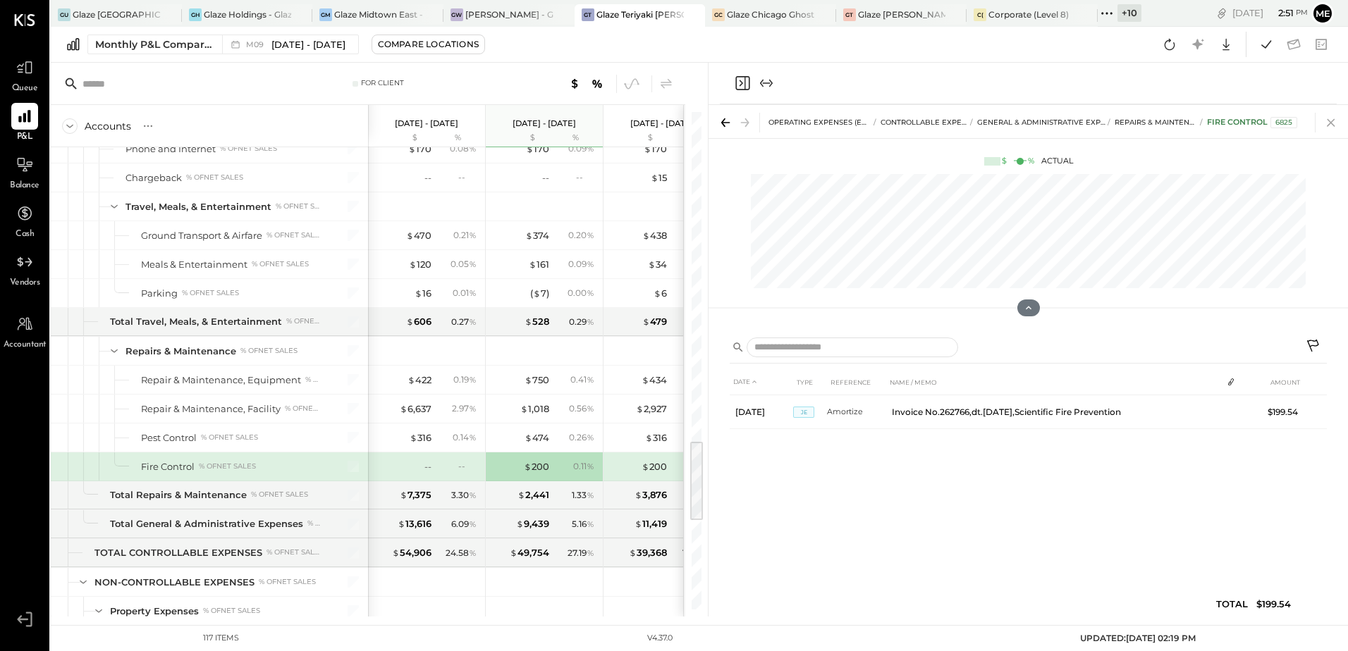
click at [1334, 119] on icon at bounding box center [1331, 123] width 8 height 8
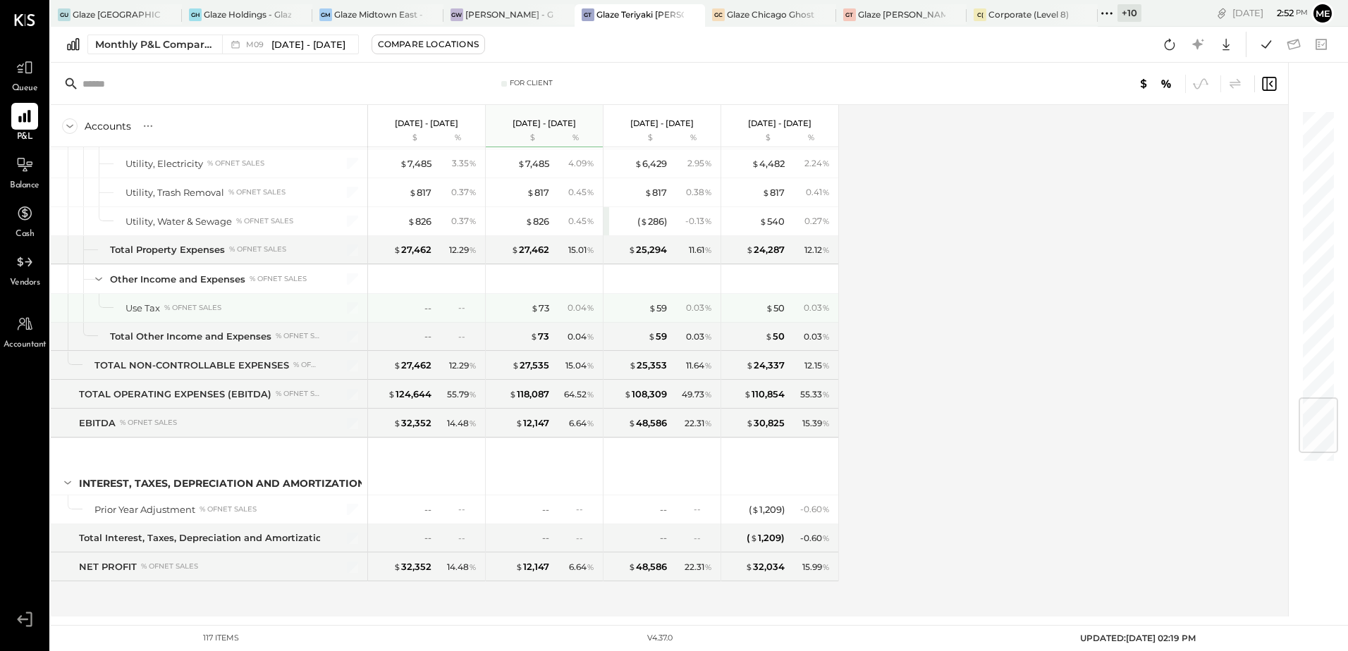
scroll to position [2439, 0]
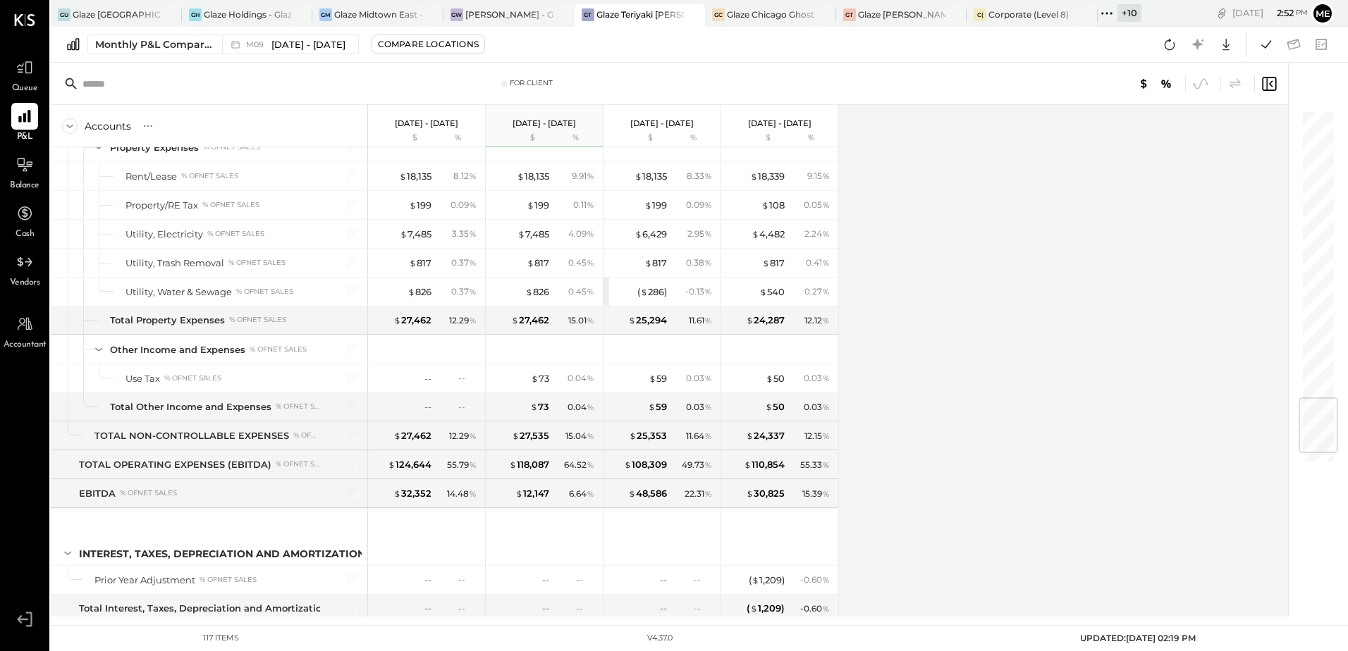
click at [1156, 41] on div "Monthly P&L Comparison M09 [DATE] - [DATE] Compare Locations Google Sheets Excel" at bounding box center [699, 45] width 1297 height 36
click at [1164, 40] on icon at bounding box center [1169, 44] width 18 height 18
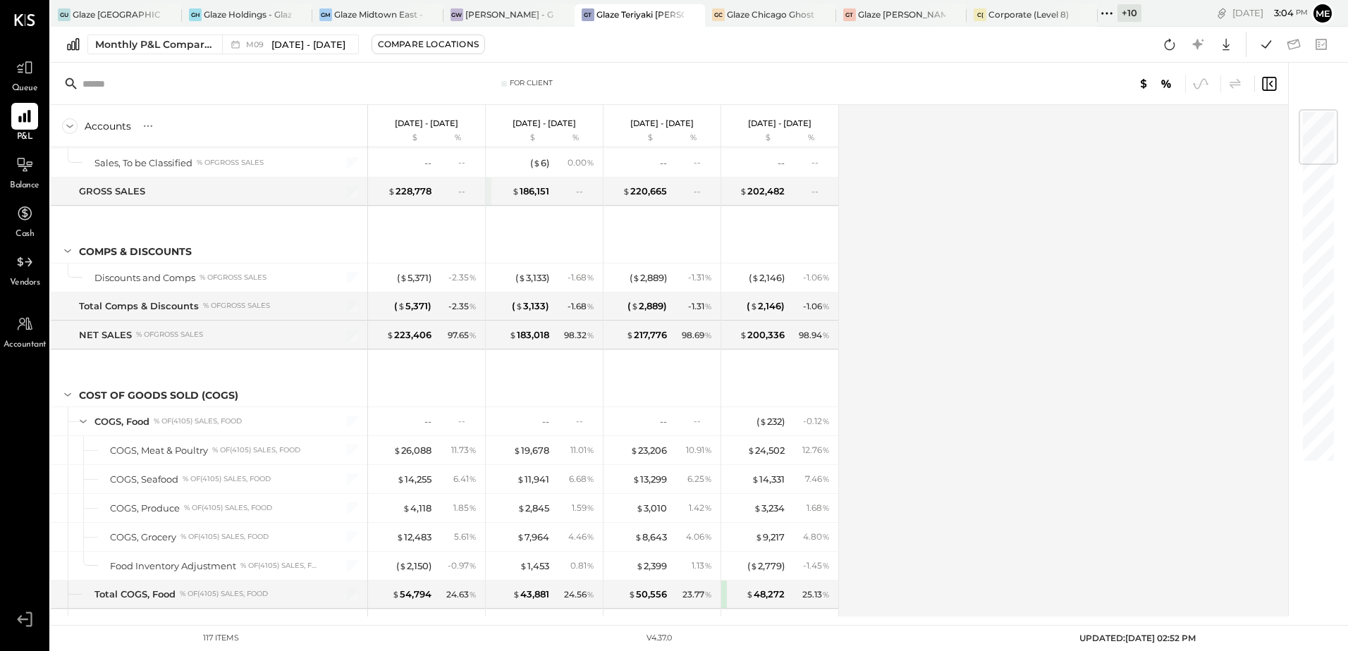
scroll to position [0, 0]
